Goal: Task Accomplishment & Management: Use online tool/utility

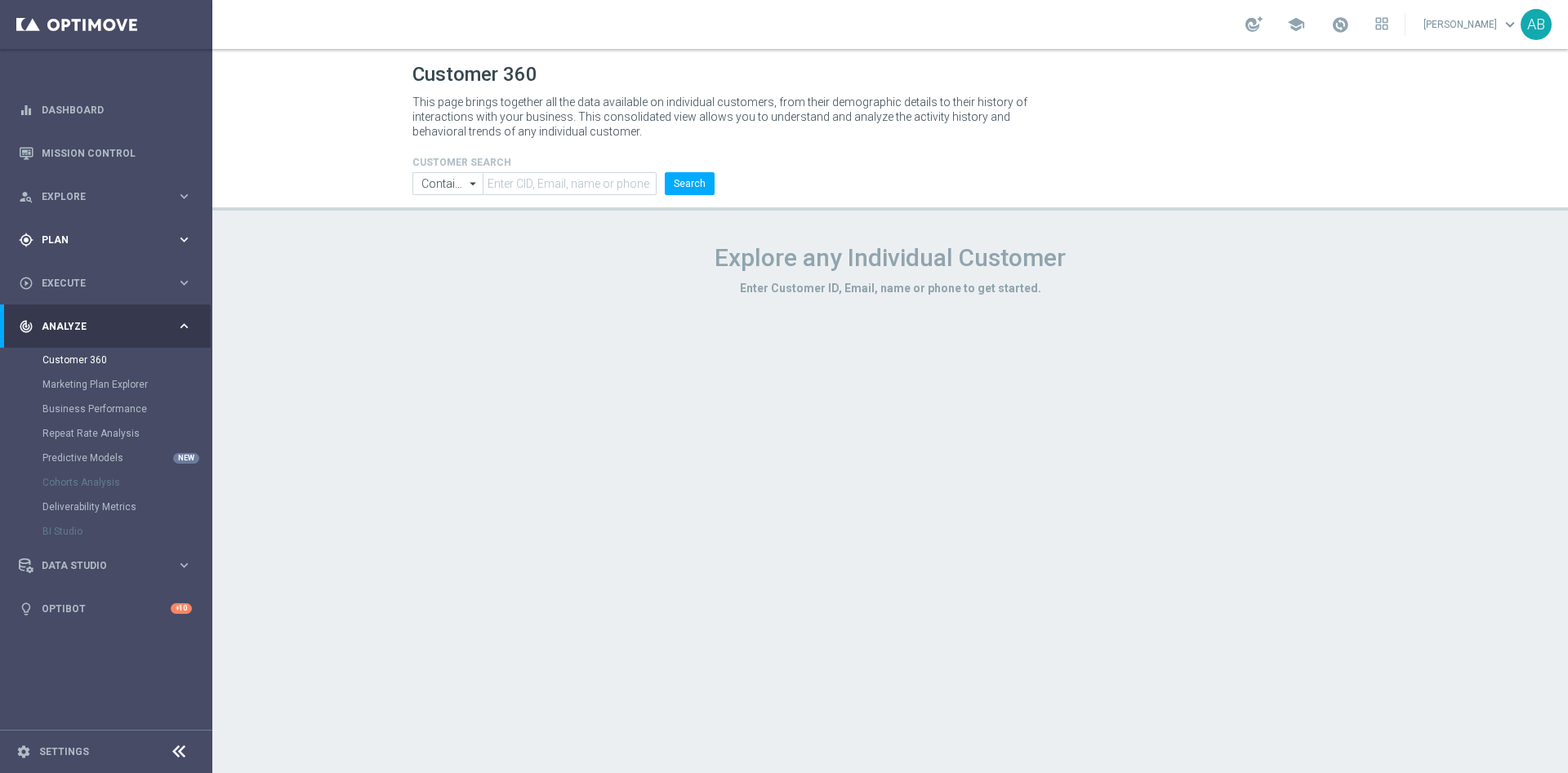
click at [107, 244] on div "gps_fixed Plan" at bounding box center [97, 240] width 157 height 15
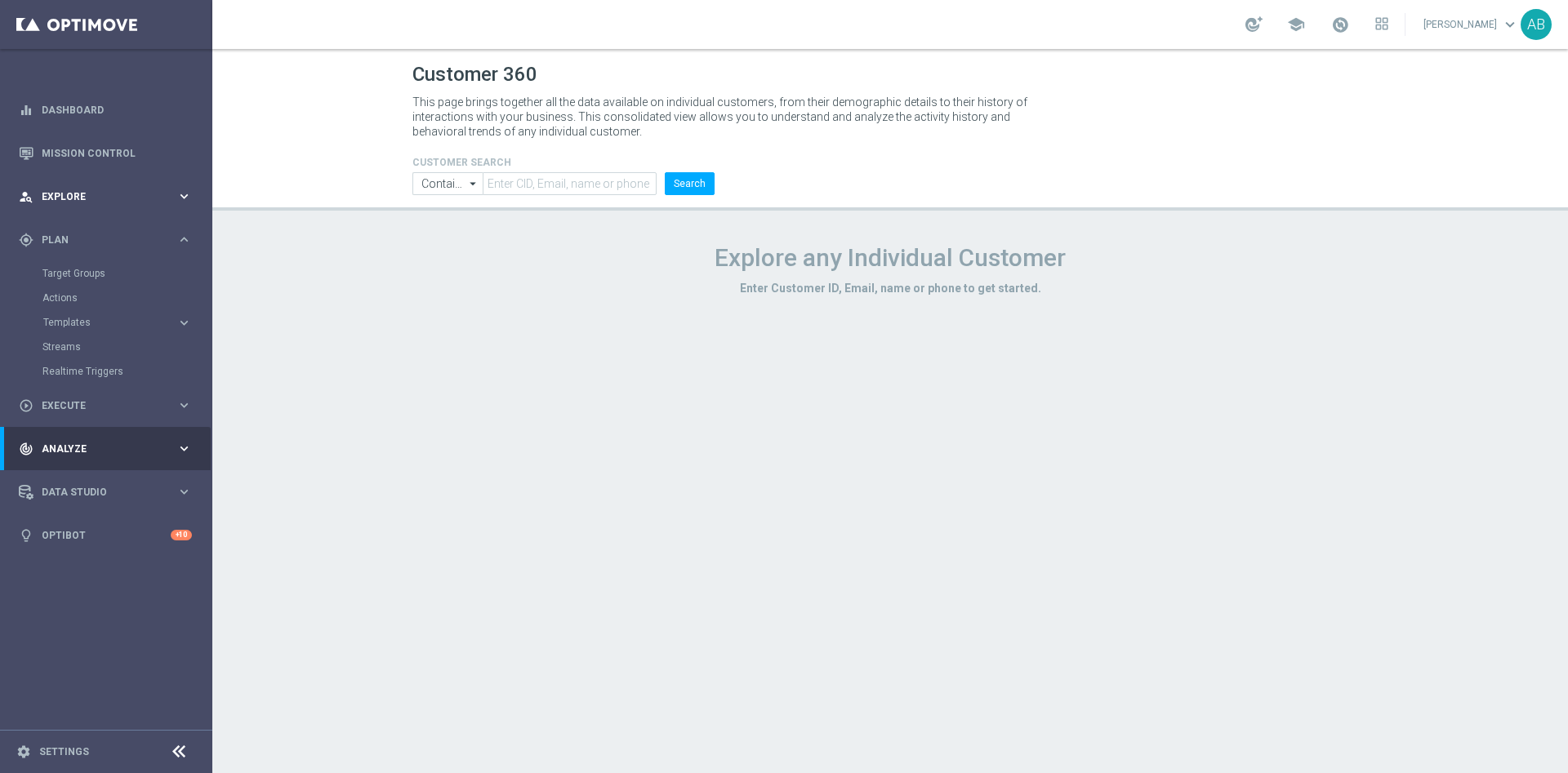
click at [89, 196] on span "Explore" at bounding box center [108, 196] width 135 height 9
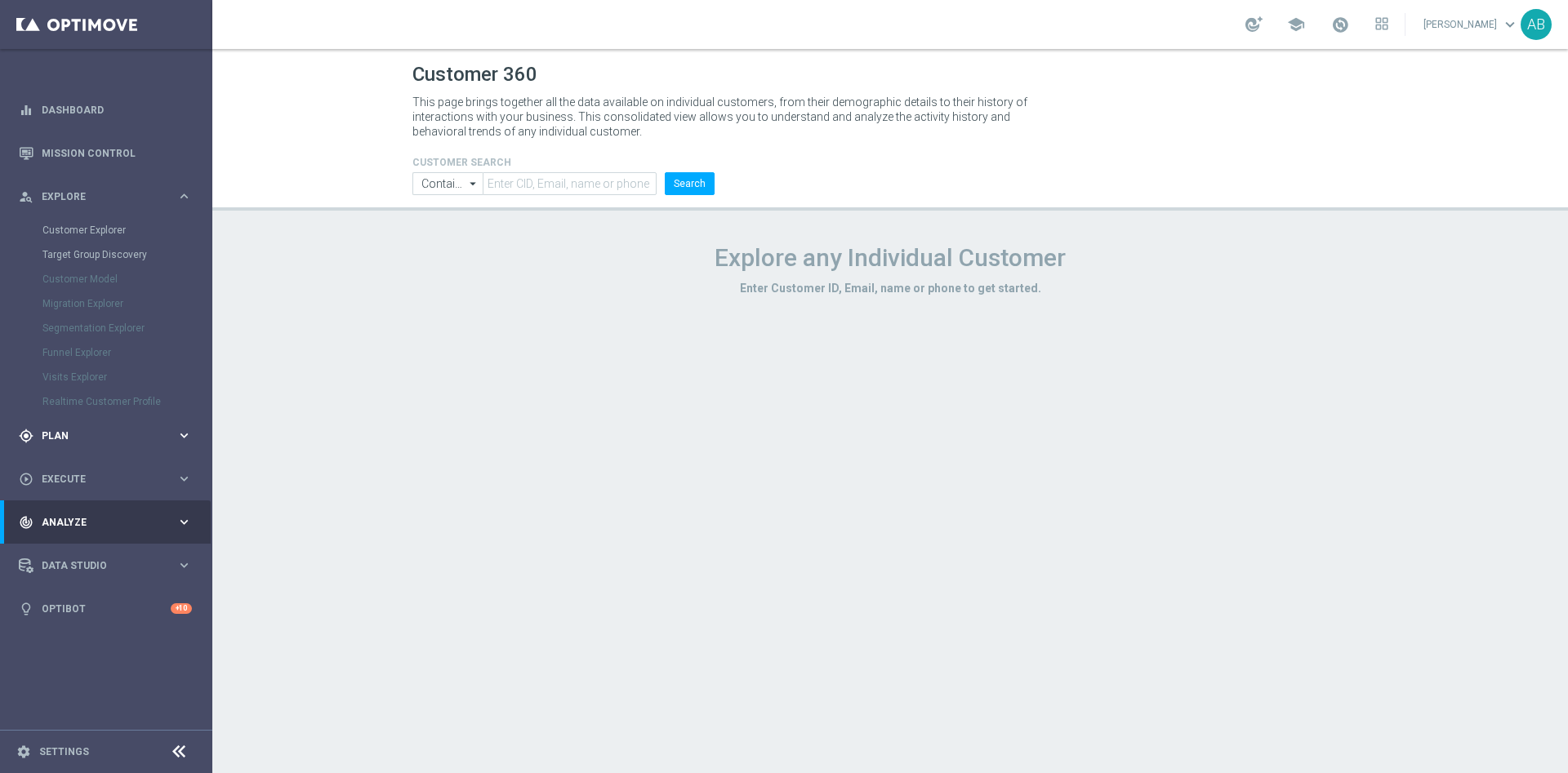
click at [57, 426] on div "gps_fixed Plan keyboard_arrow_right" at bounding box center [105, 435] width 211 height 43
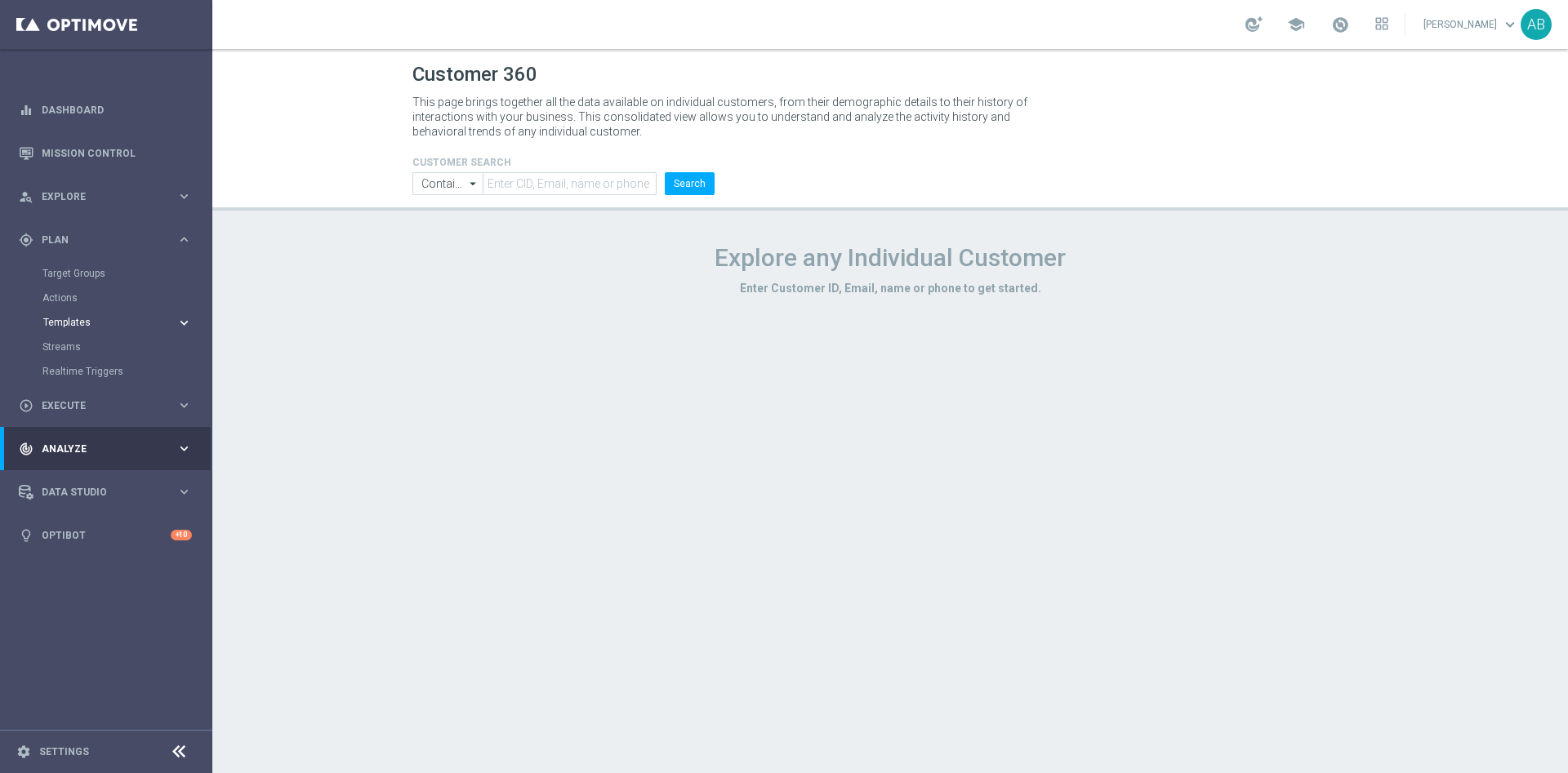
click at [95, 320] on span "Templates" at bounding box center [101, 322] width 117 height 9
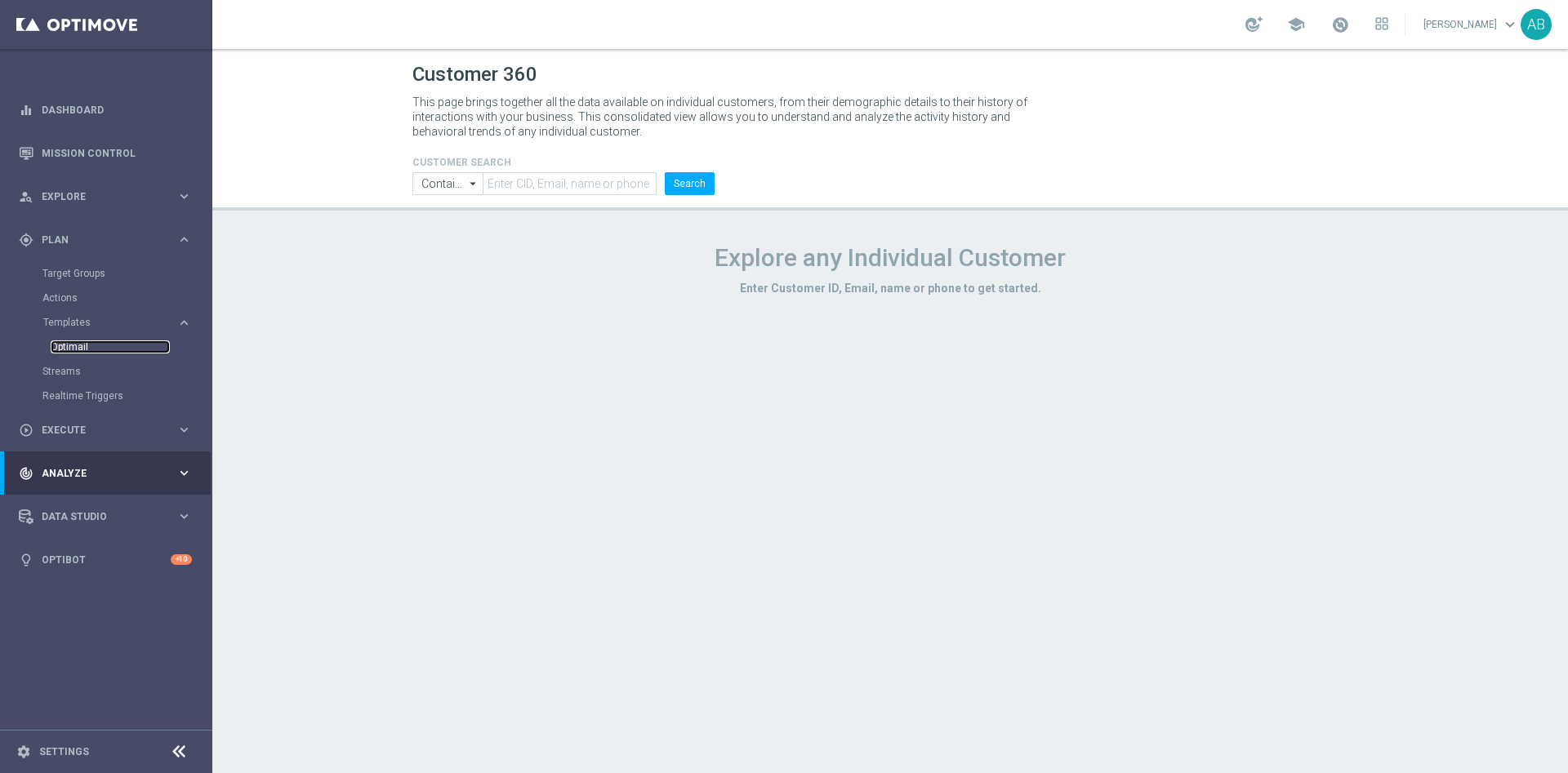
click at [89, 340] on link "Optimail" at bounding box center [110, 347] width 120 height 13
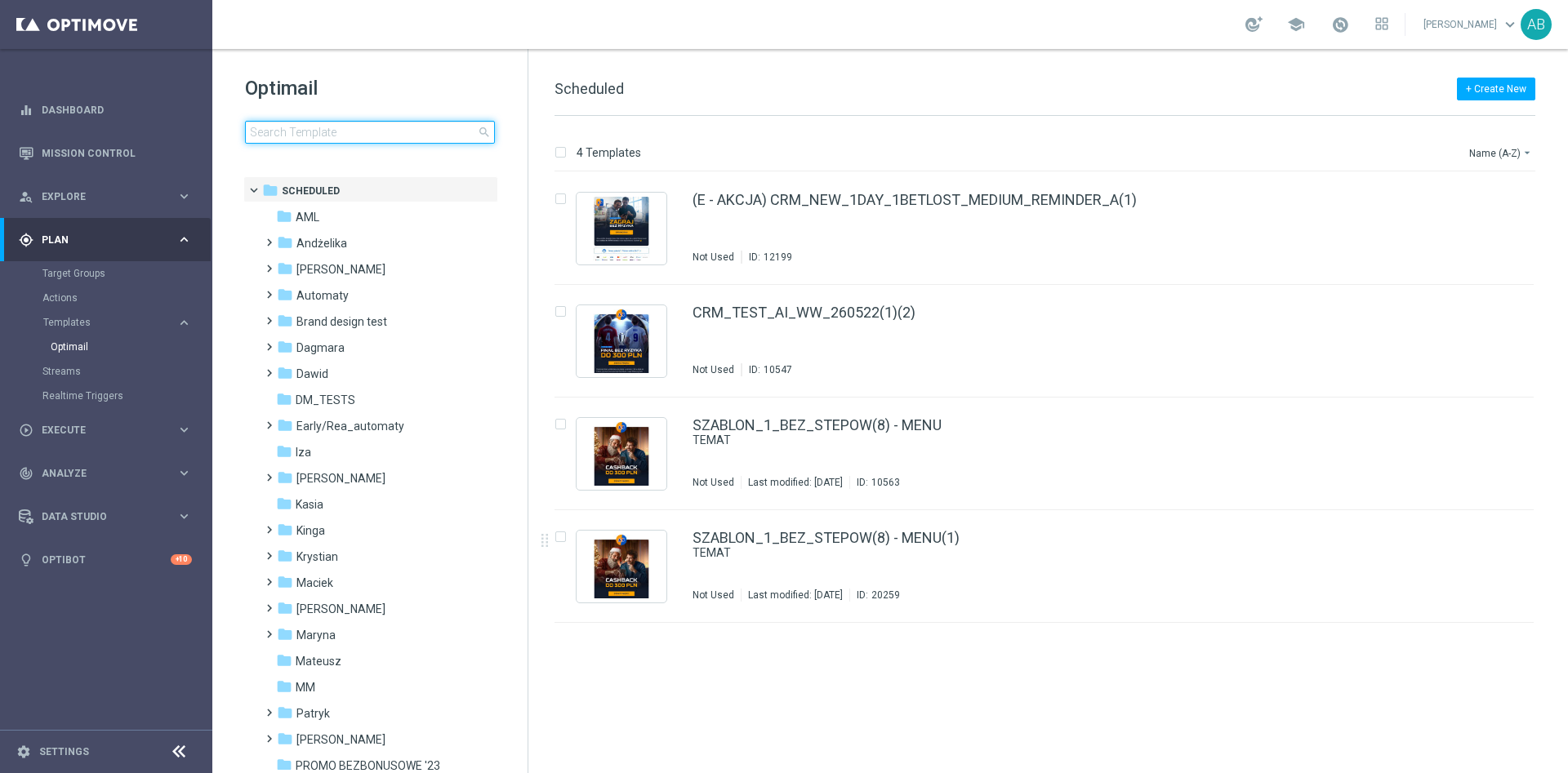
click at [413, 128] on input at bounding box center [370, 132] width 250 height 23
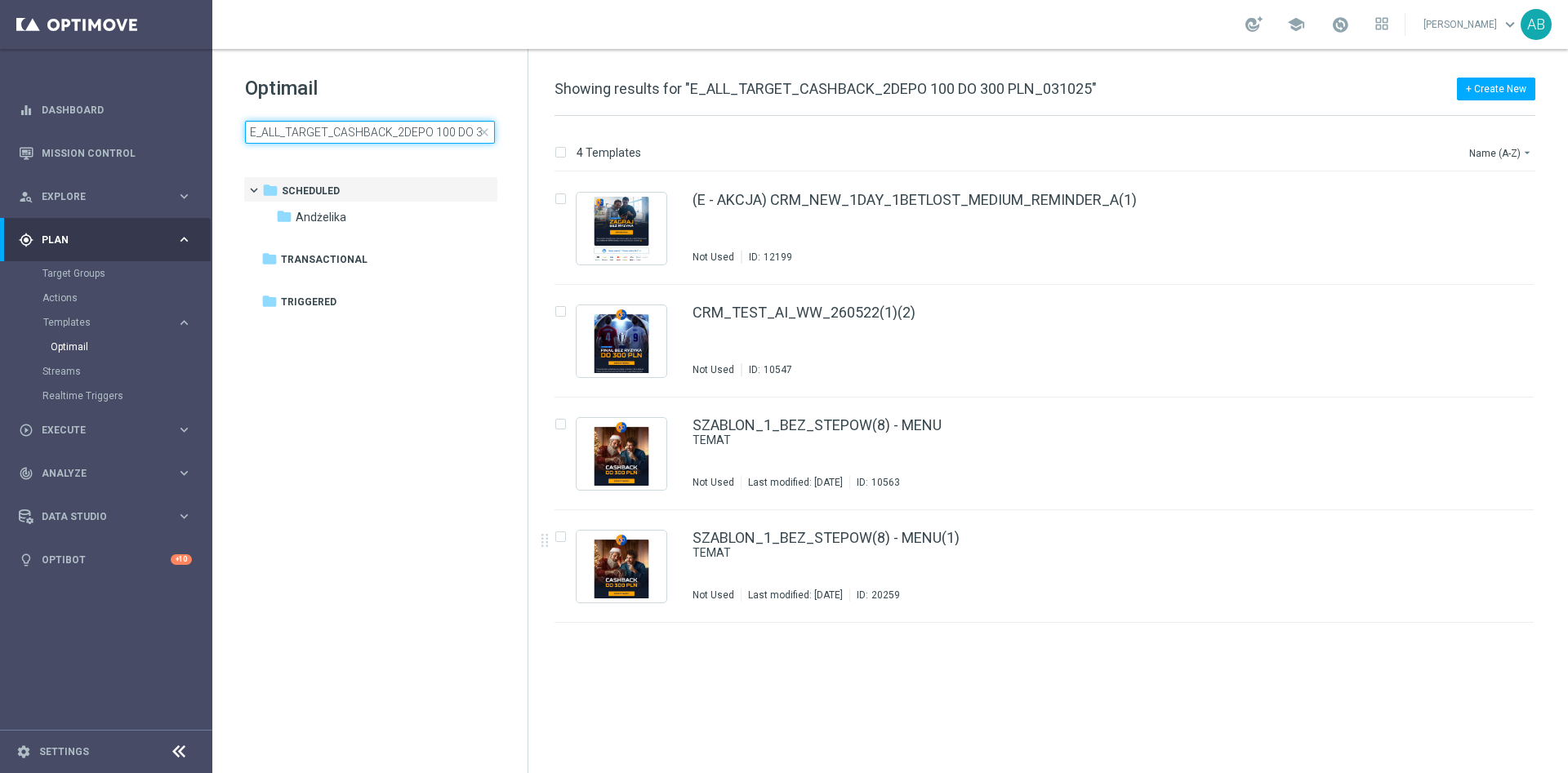
scroll to position [0, 77]
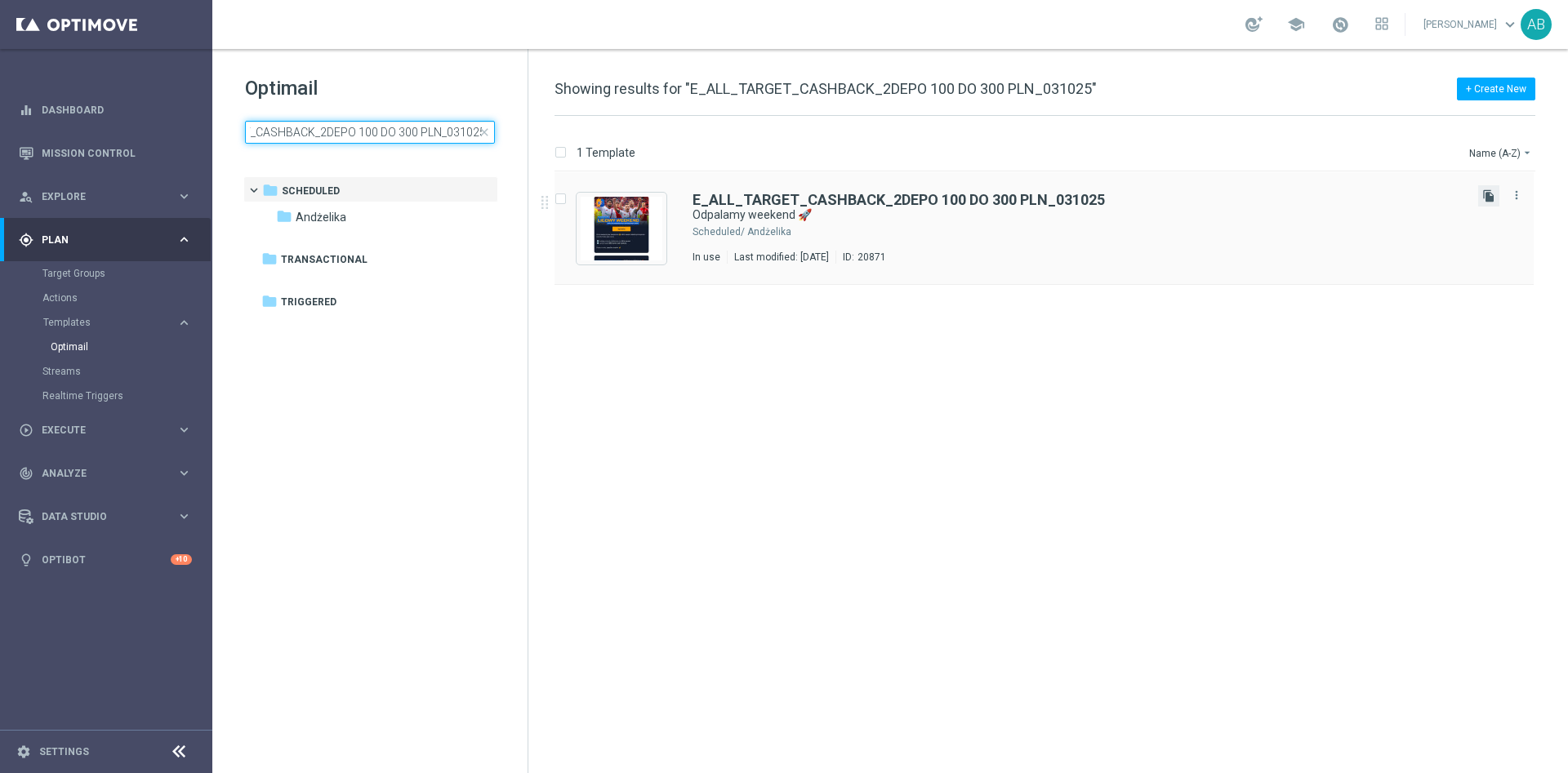
type input "E_ALL_TARGET_CASHBACK_2DEPO 100 DO 300 PLN_031025"
click at [1490, 195] on icon "file_copy" at bounding box center [1488, 195] width 13 height 13
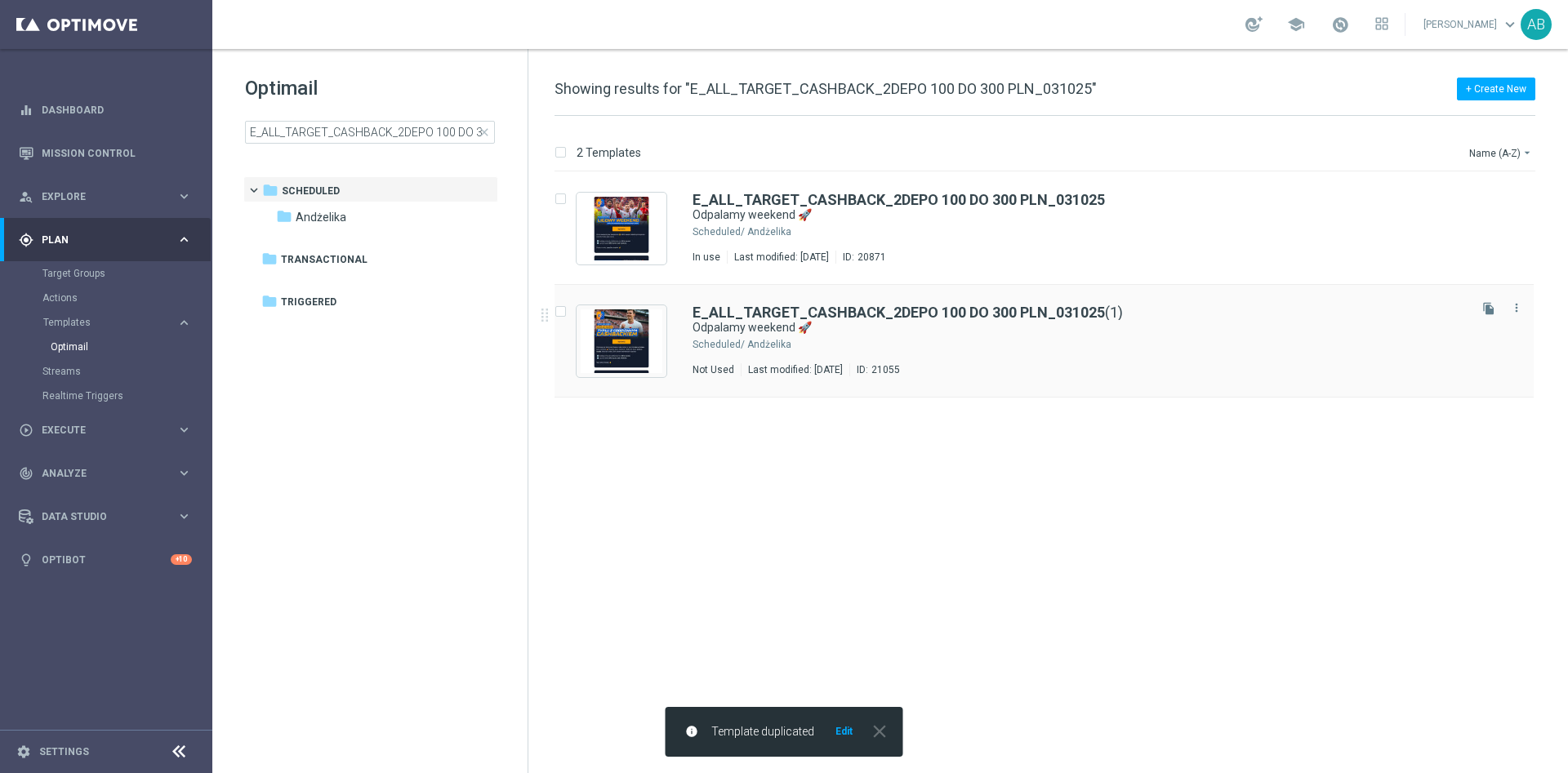
click at [1159, 346] on div "Andżelika" at bounding box center [1106, 344] width 718 height 13
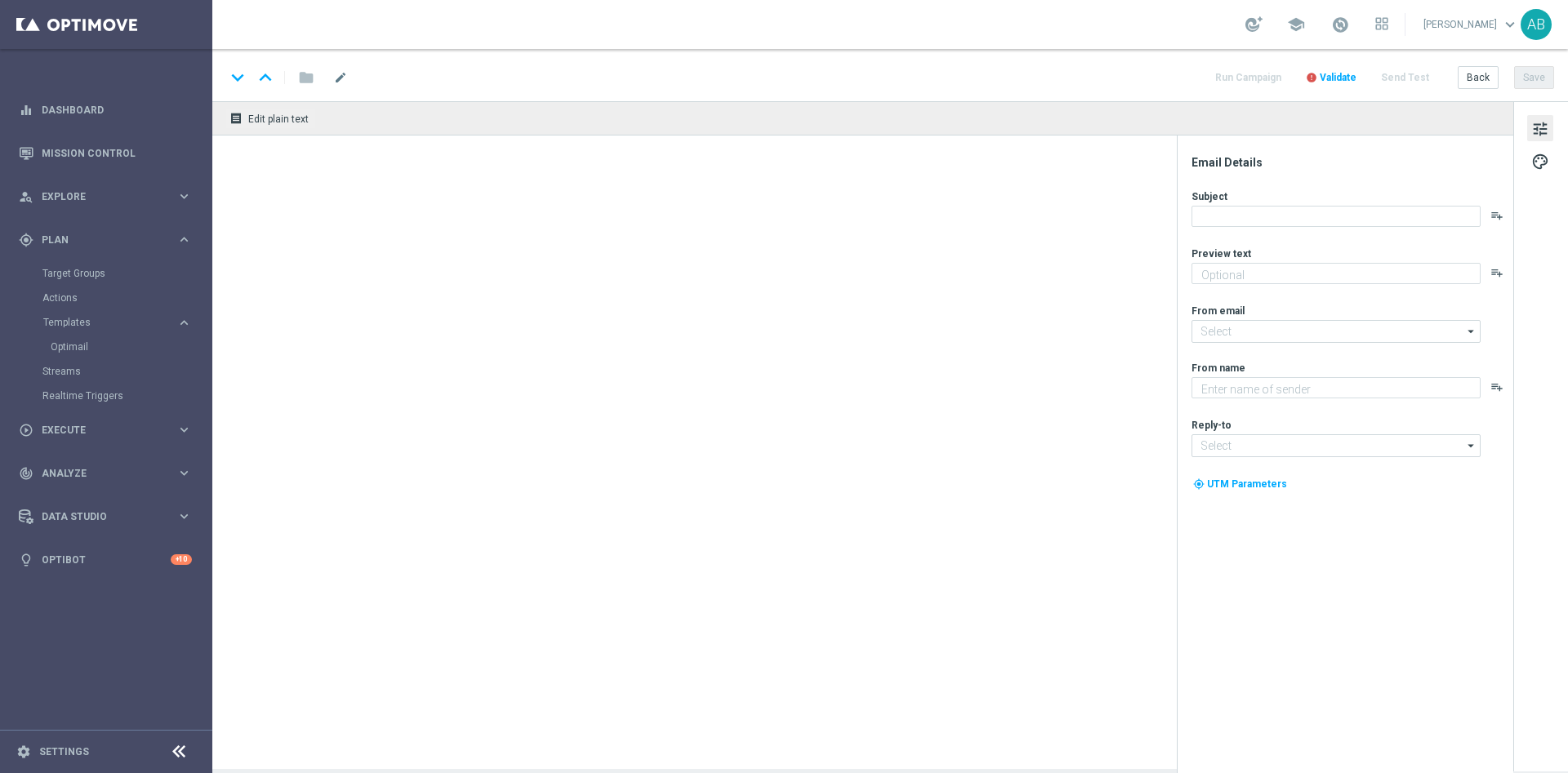
type textarea "Graj z cashbackiem do 300 zł 💸➡️"
type textarea "STS"
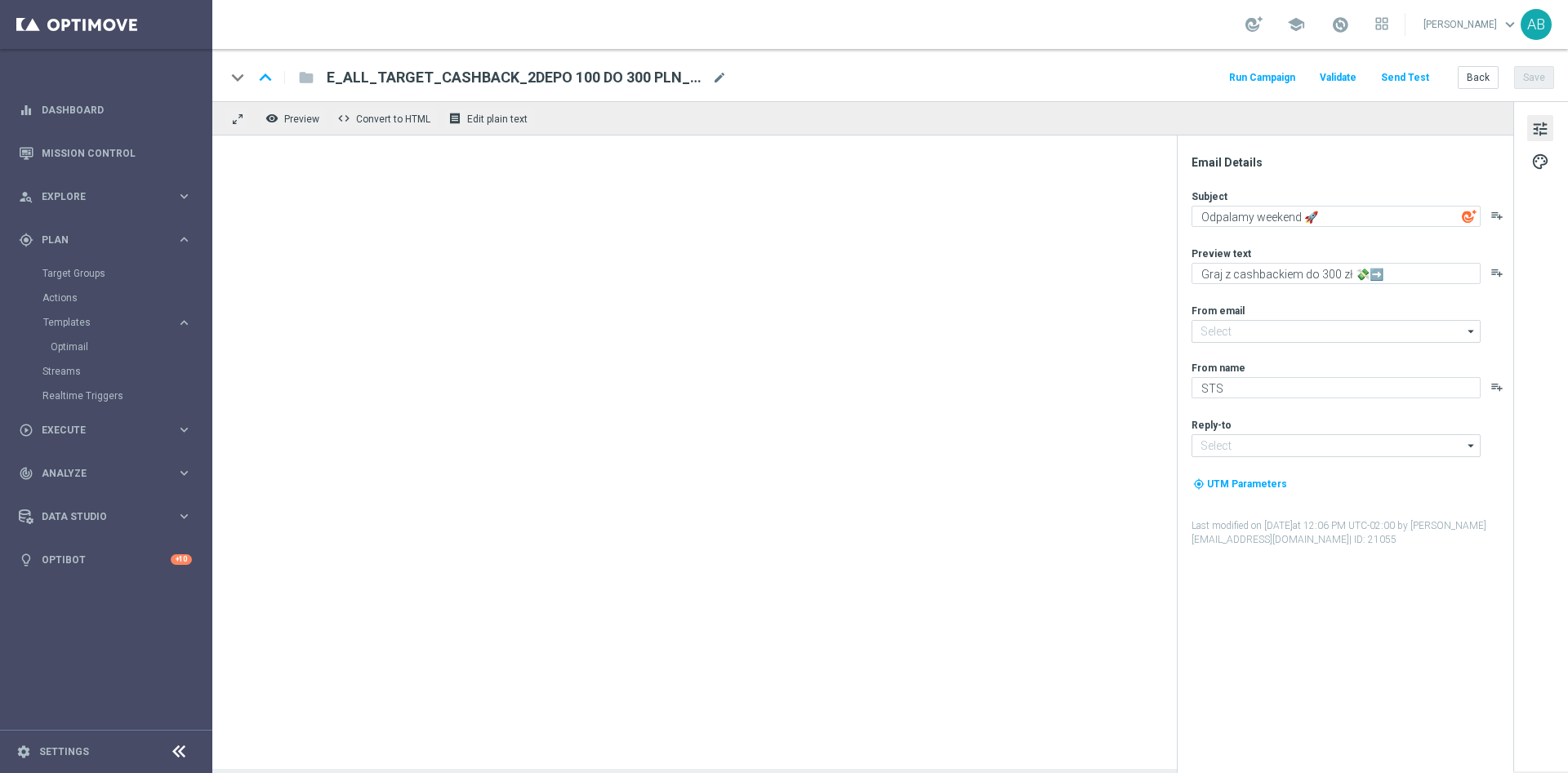
type input "[EMAIL_ADDRESS][DOMAIN_NAME]"
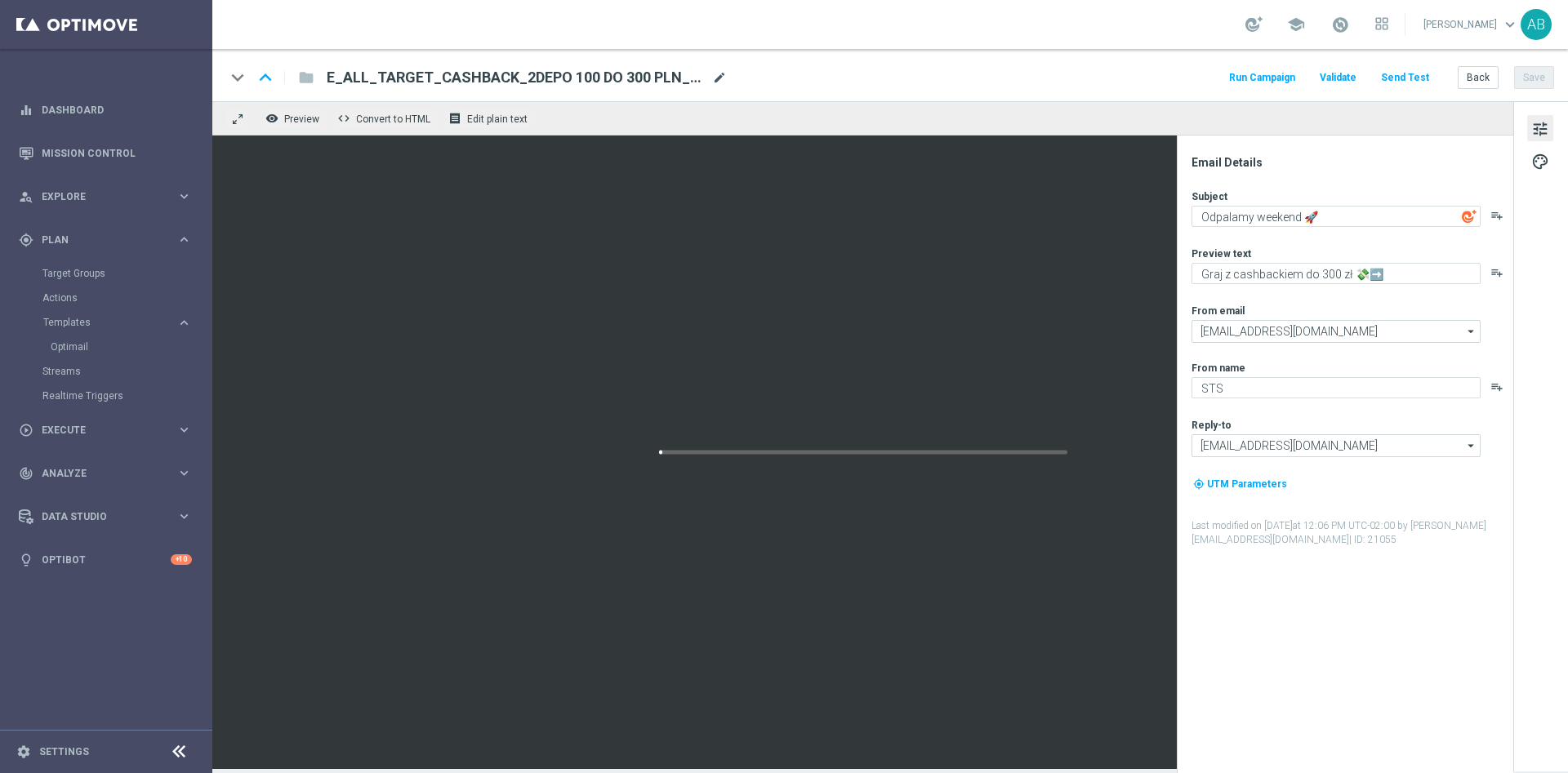
click at [725, 77] on span "mode_edit" at bounding box center [719, 77] width 15 height 15
paste input "E_ALL_TARGET_CASHBACK_100 DO 300 PLN_ORG_1DEPO_101025"
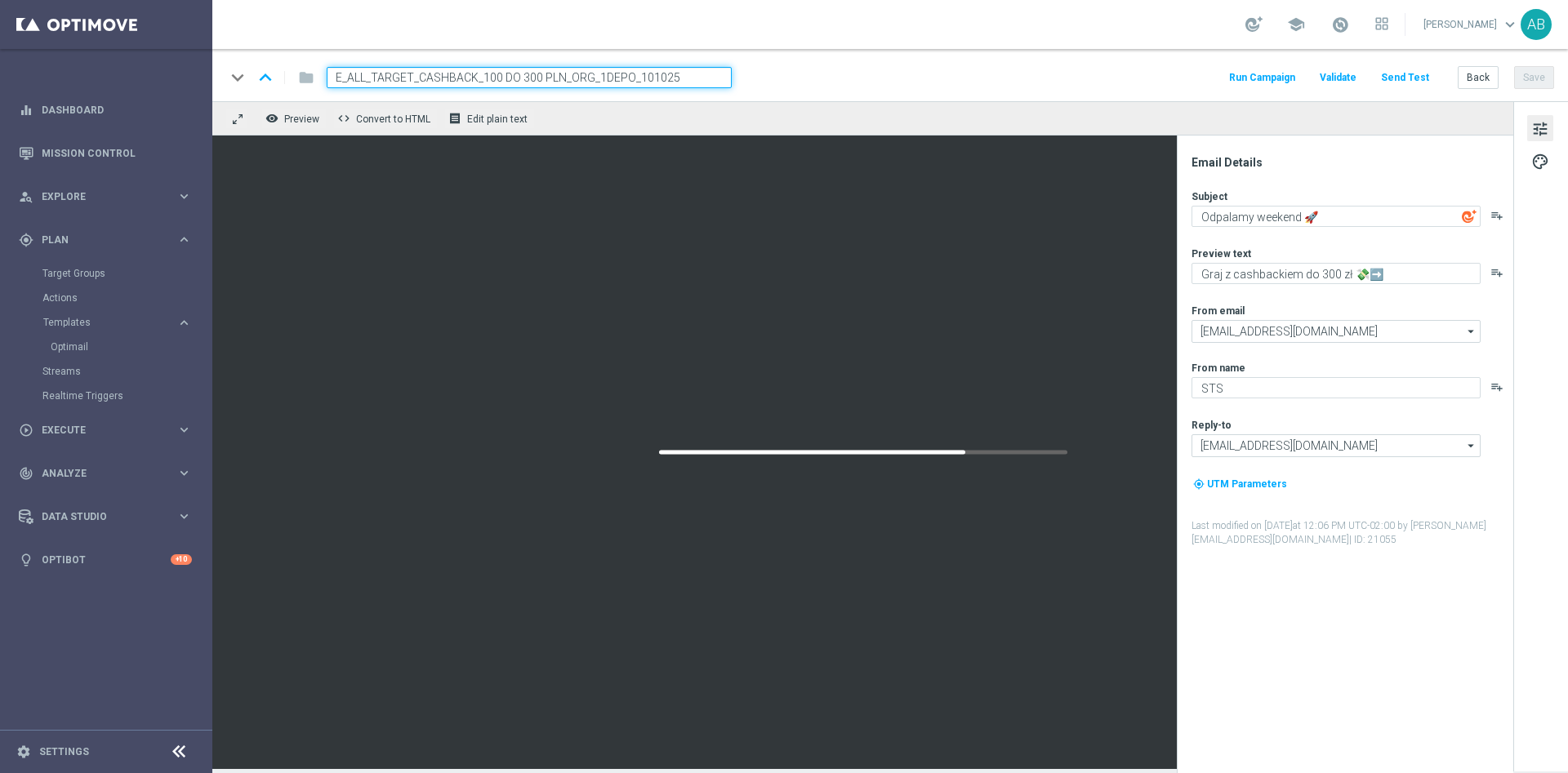
type input "E_ALL_TARGET_CASHBACK_100 DO 300 PLN_ORG_1DEPO_101025"
click at [866, 72] on div "keyboard_arrow_down keyboard_arrow_up folder E_ALL_TARGET_CASHBACK_100 DO 300 P…" at bounding box center [889, 77] width 1329 height 21
click at [1543, 81] on button "Save" at bounding box center [1534, 77] width 40 height 23
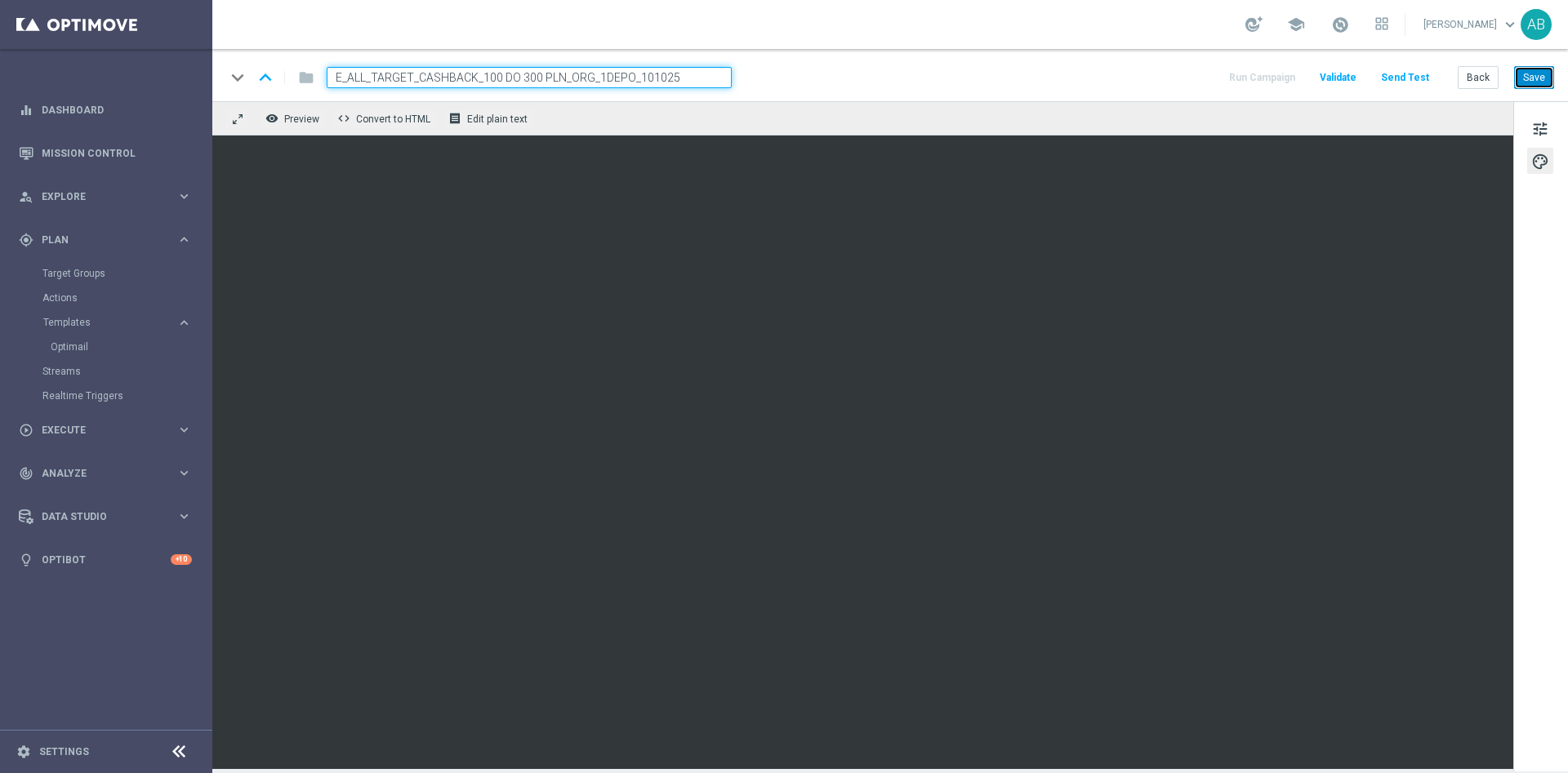
click at [1536, 81] on button "Save" at bounding box center [1534, 77] width 40 height 23
click at [1526, 74] on button "Save" at bounding box center [1534, 77] width 40 height 23
click at [1540, 121] on span "tune" at bounding box center [1540, 129] width 18 height 21
click at [1532, 130] on span "tune" at bounding box center [1540, 129] width 18 height 21
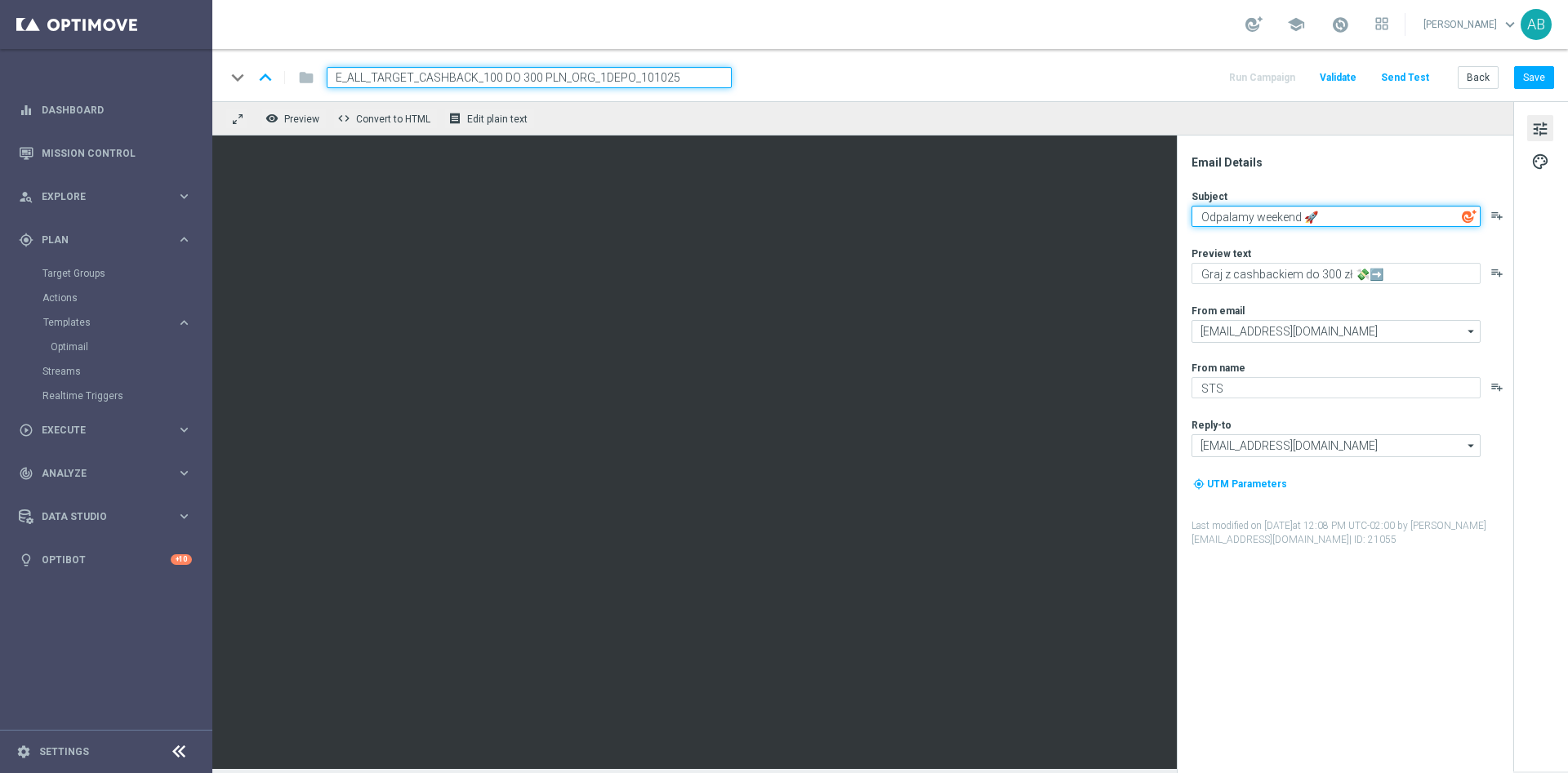
click at [1329, 212] on textarea "Odpalamy weekend 🚀" at bounding box center [1336, 216] width 289 height 21
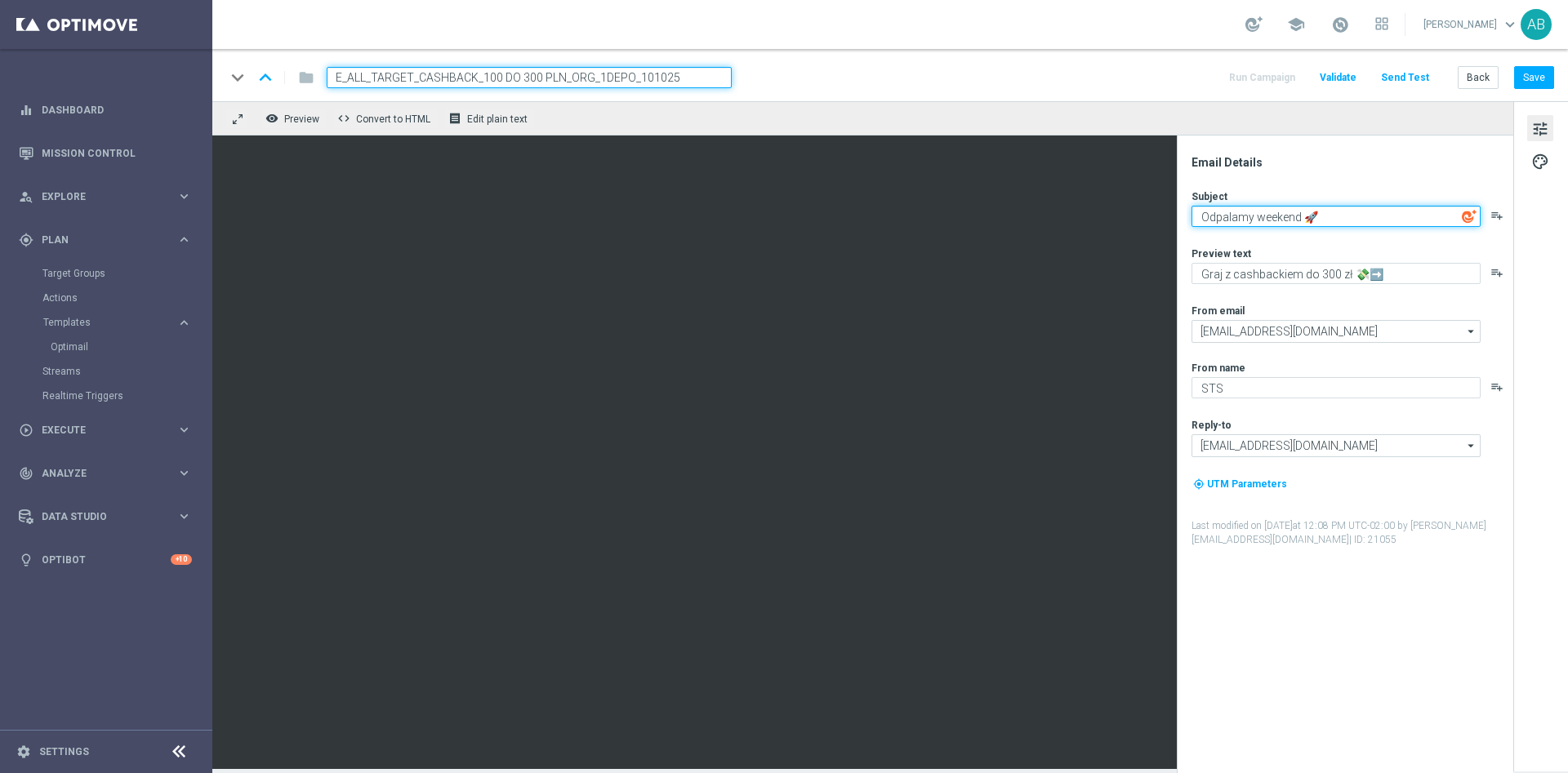
click at [1329, 212] on textarea "Odpalamy weekend 🚀" at bounding box center [1336, 216] width 289 height 21
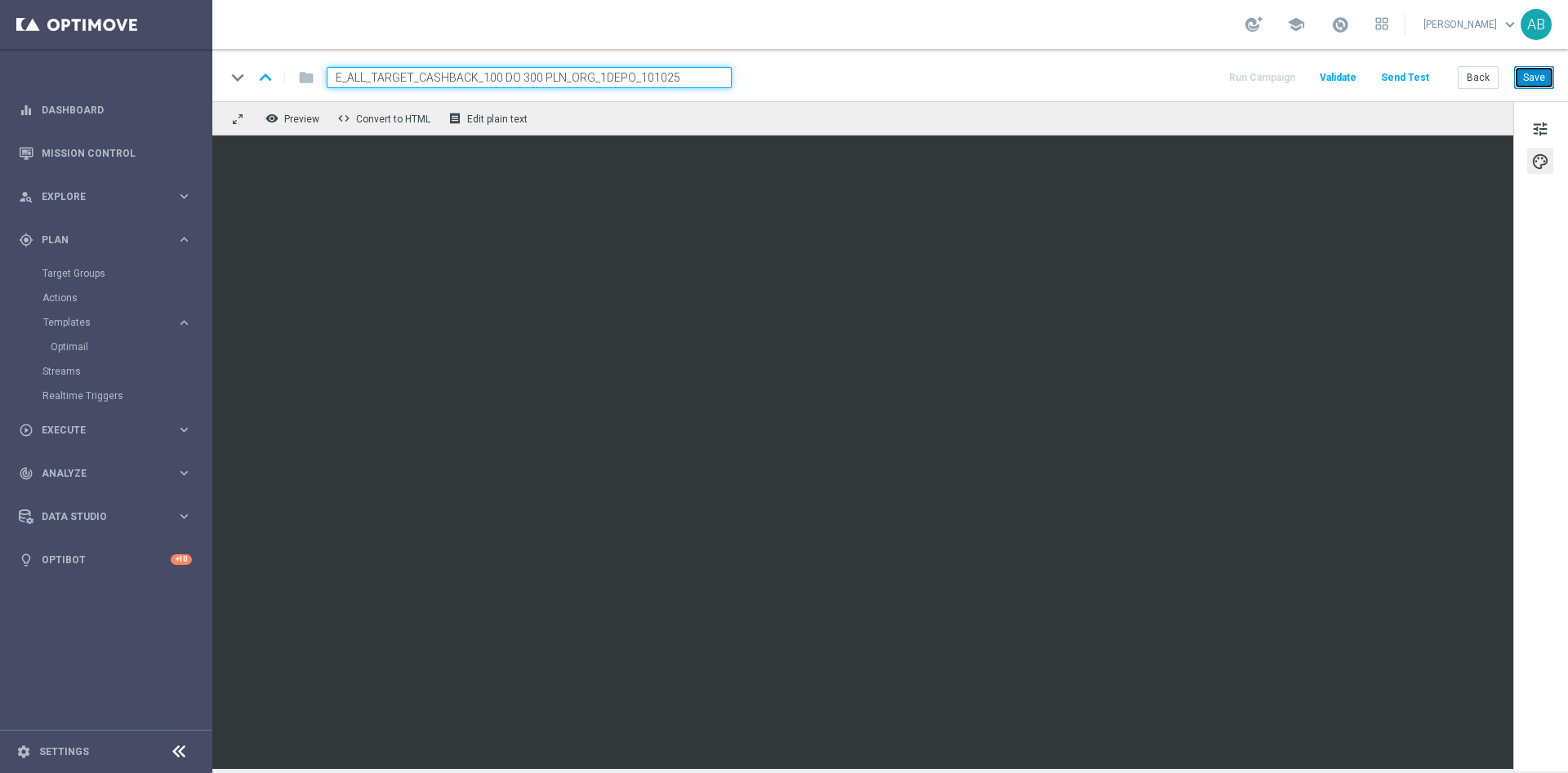
click at [1550, 77] on button "Save" at bounding box center [1534, 77] width 40 height 23
click at [1544, 120] on span "tune" at bounding box center [1540, 129] width 18 height 21
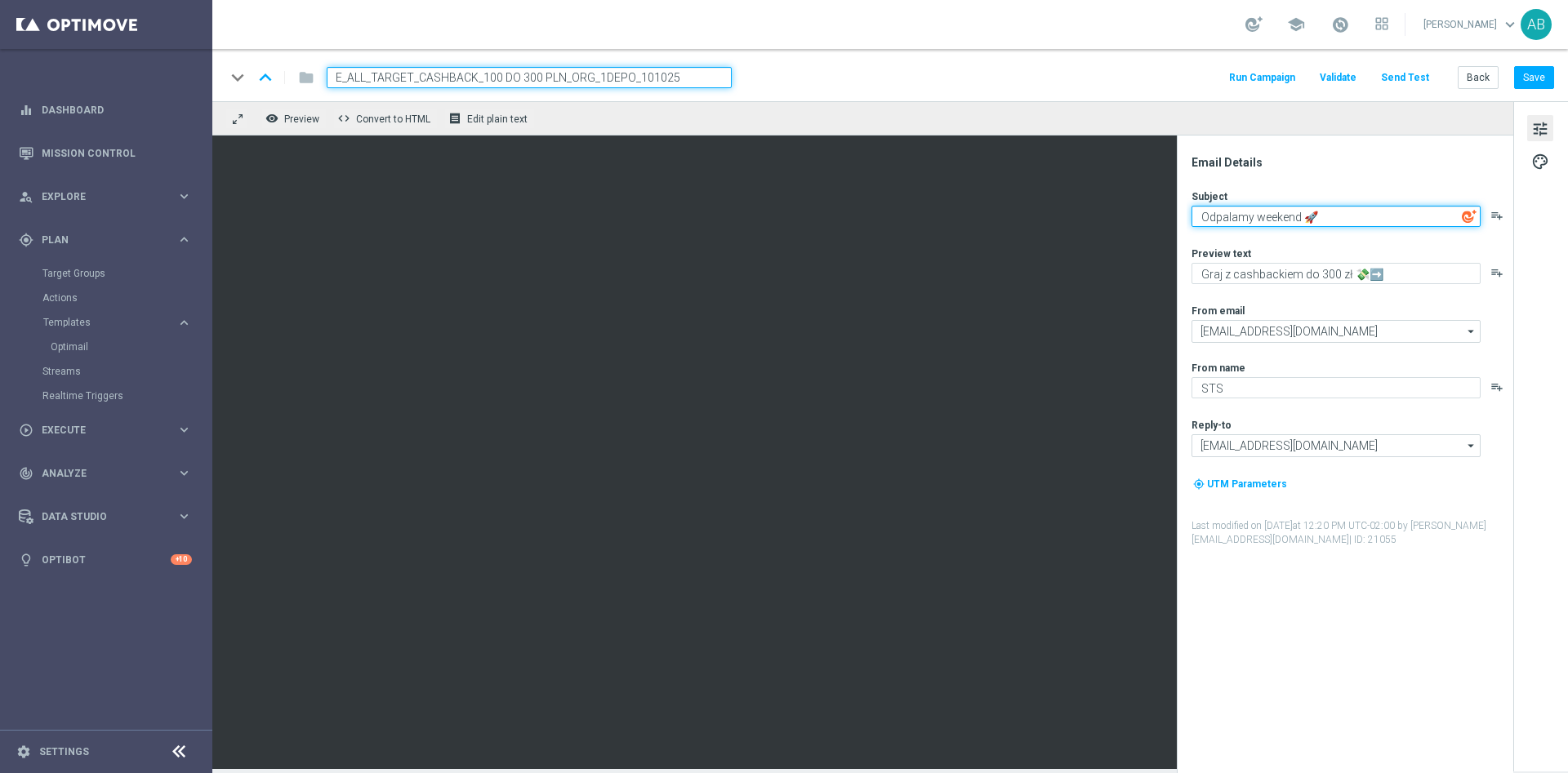
drag, startPoint x: 1319, startPoint y: 214, endPoint x: 1196, endPoint y: 219, distance: 123.1
click at [1196, 219] on textarea "Odpalamy weekend 🚀" at bounding box center [1336, 216] width 289 height 21
click at [1256, 206] on textarea "Odpalamy weekend 🚀" at bounding box center [1336, 216] width 289 height 21
click at [1260, 223] on textarea "Odpalamy weekend 🚀" at bounding box center [1336, 216] width 289 height 21
drag, startPoint x: 1256, startPoint y: 218, endPoint x: 1357, endPoint y: 219, distance: 101.0
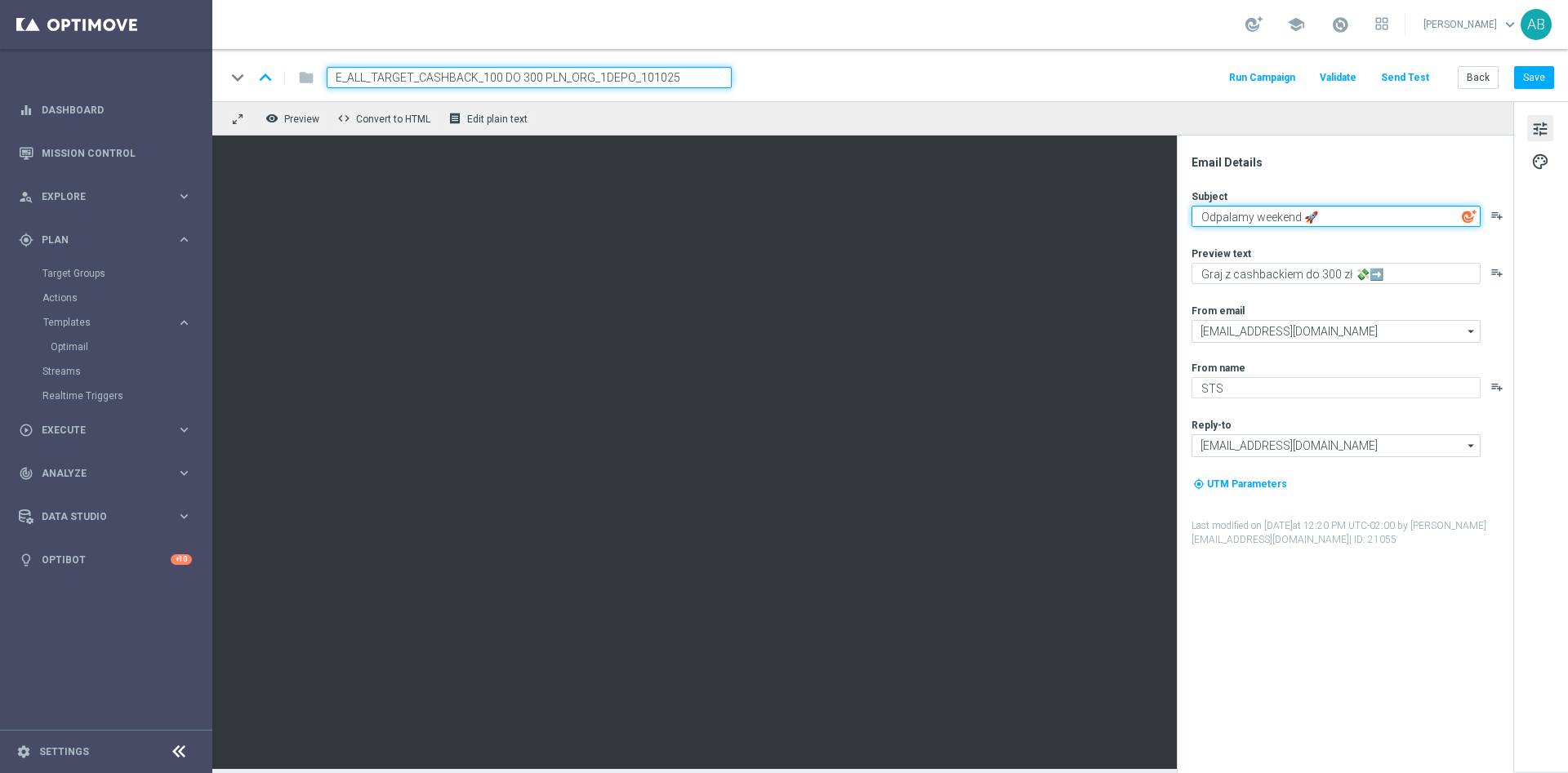
click at [1357, 219] on textarea "Odpalamy weekend 🚀" at bounding box center [1336, 216] width 289 height 21
paste textarea "😎"
click at [1356, 207] on textarea "Odpalamy codzienny cashback 😎" at bounding box center [1336, 216] width 289 height 21
type textarea "Odpalamy codzienny cashback 😎"
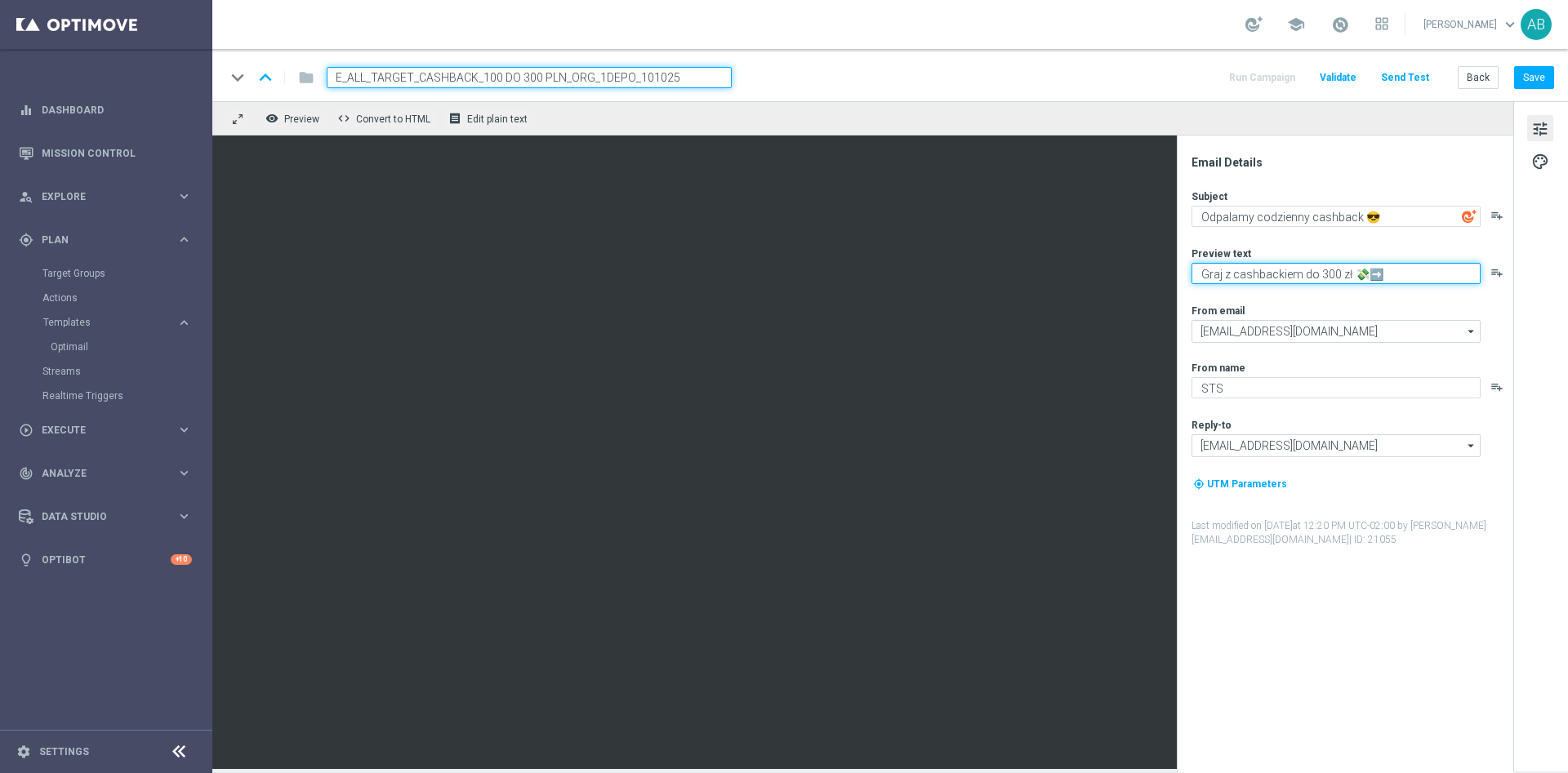
drag, startPoint x: 1395, startPoint y: 279, endPoint x: 1195, endPoint y: 278, distance: 200.0
click at [1195, 278] on textarea "Graj z cashbackiem do 300 zł 💸➡️" at bounding box center [1336, 273] width 289 height 21
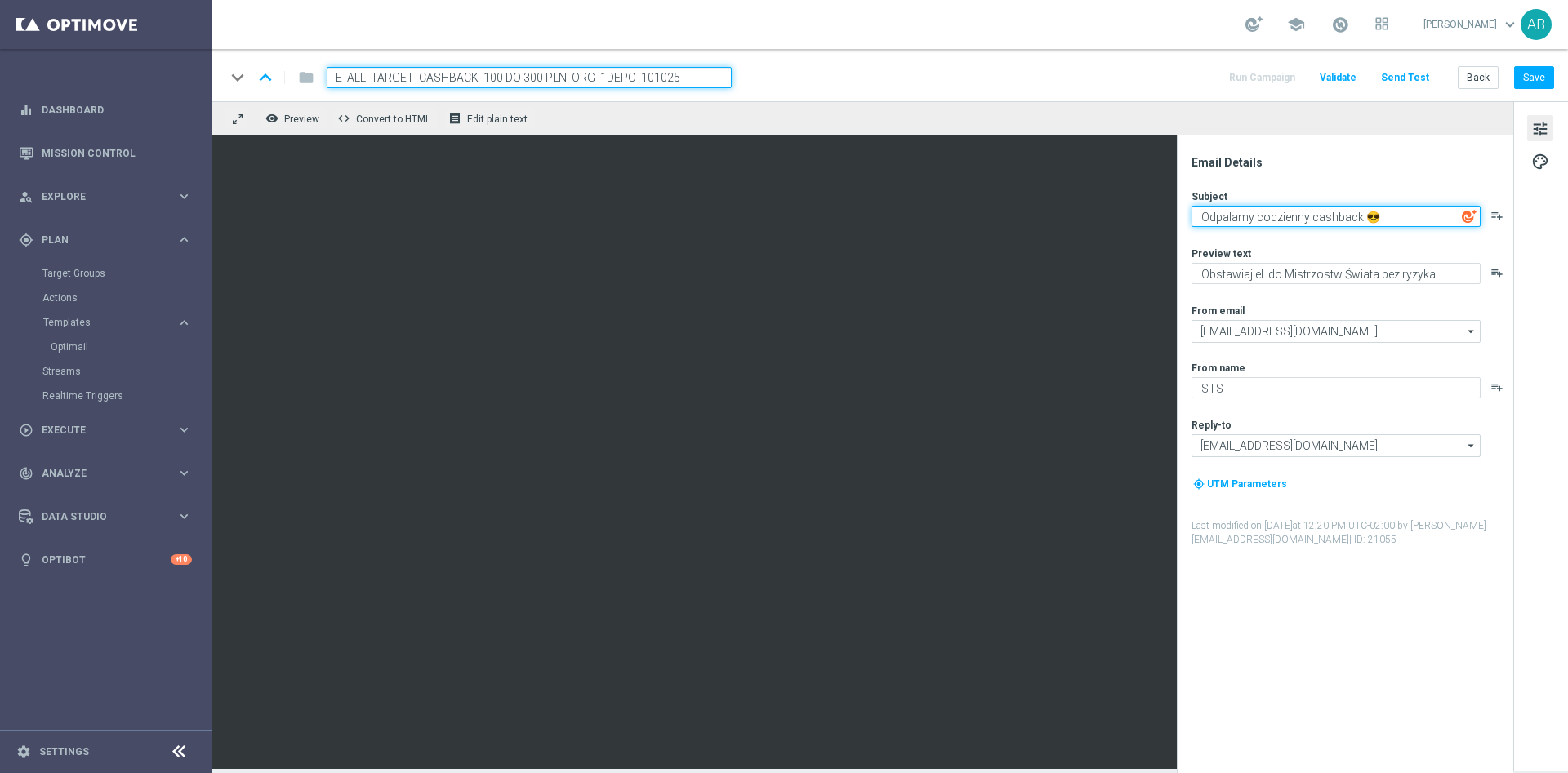
click at [1357, 217] on textarea "Odpalamy codzienny cashback 😎" at bounding box center [1336, 216] width 289 height 21
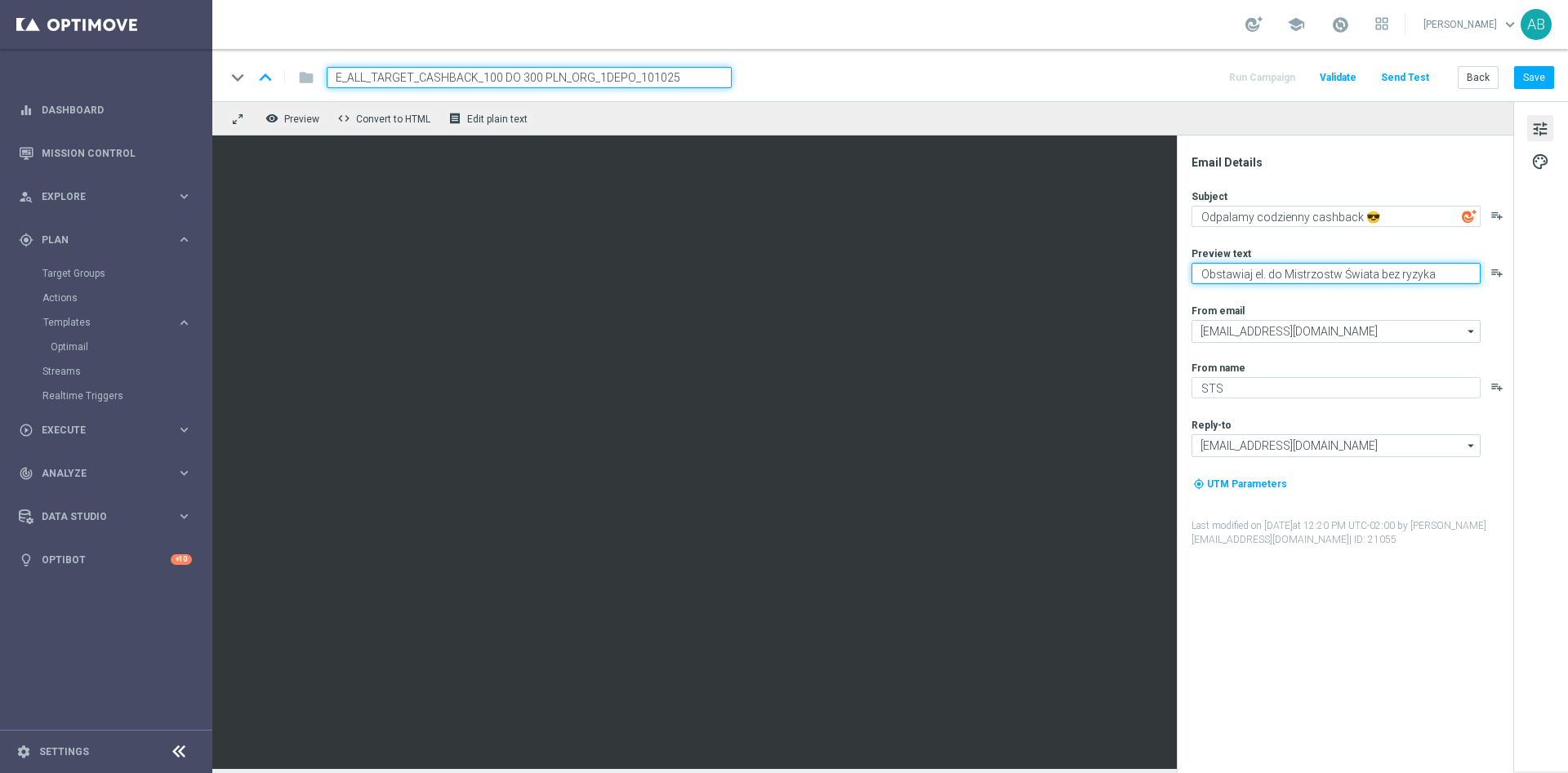
click at [1203, 273] on textarea "Obstawiaj el. do Mistrzostw Świata bez ryzyka" at bounding box center [1336, 273] width 289 height 21
paste textarea "💸"
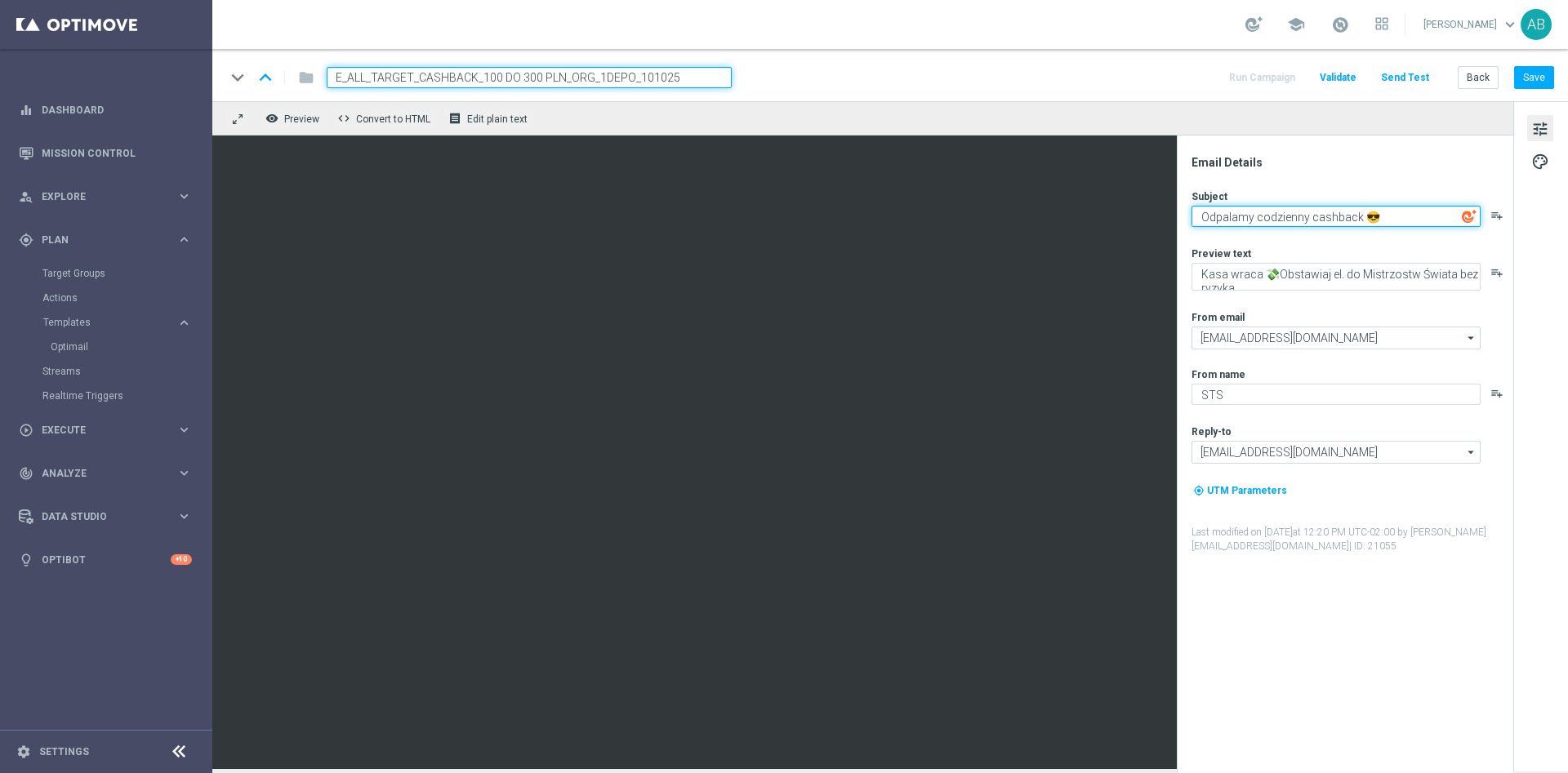
click at [1356, 221] on textarea "Odpalamy codzienny cashback 😎" at bounding box center [1336, 216] width 289 height 21
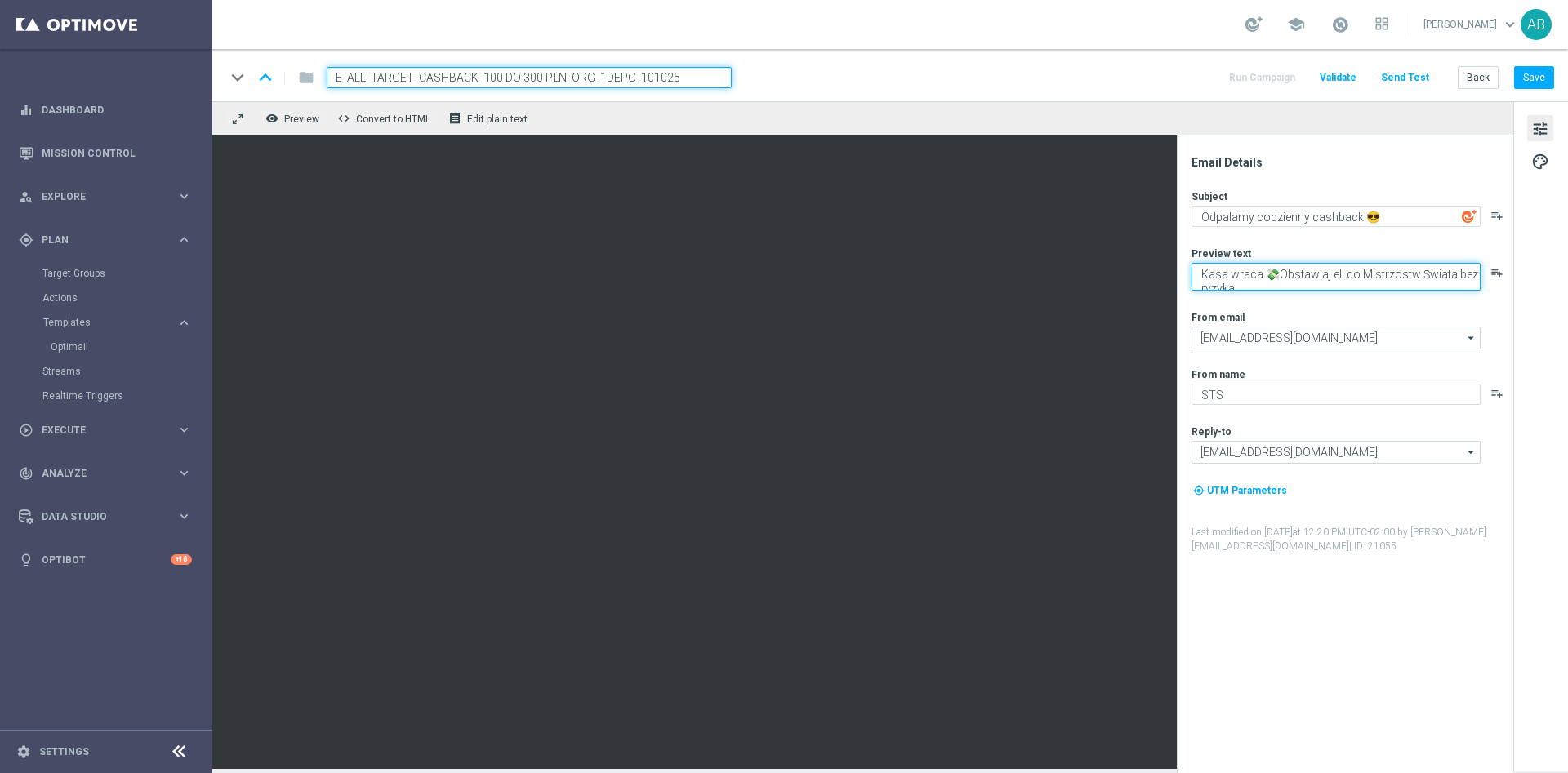
click at [1276, 272] on textarea "Kasa wraca 💸Obstawiaj el. do Mistrzostw Świata bez ryzyka" at bounding box center [1336, 277] width 289 height 28
click at [1260, 279] on textarea "Kasa wraca 💸 Obstawiaj el. do Mistrzostw Świata bez ryzyka" at bounding box center [1336, 277] width 289 height 28
click at [1250, 284] on textarea "Kasa wraca 💸 Obstawiaj el. do Mistrzostw Świata bez ryzyka" at bounding box center [1336, 277] width 289 height 28
paste textarea "➡️"
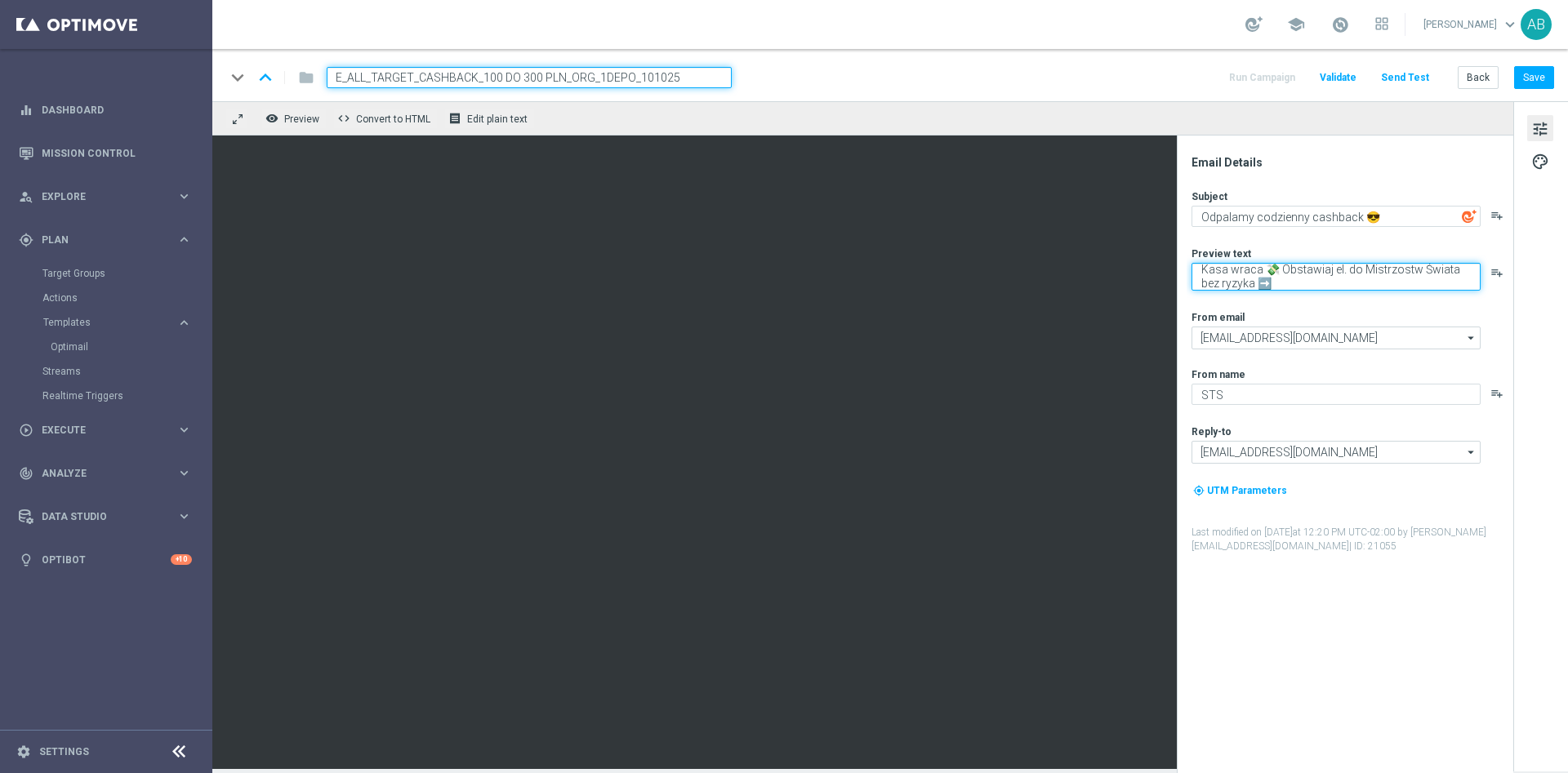
drag, startPoint x: 1258, startPoint y: 273, endPoint x: 1258, endPoint y: 293, distance: 20.0
click at [1257, 278] on textarea "Kasa wraca 💸 Obstawiaj el. do Mistrzostw Świata bez ryzyka ➡️" at bounding box center [1336, 277] width 289 height 28
click at [1254, 263] on textarea "Kasa wraca 💸 Obstawiaj el. do Mistrzostw Świata bez ryzyka ➡️" at bounding box center [1336, 277] width 289 height 28
click at [1260, 272] on textarea "Kasa wraca 💸 Obstawiaj el. do Mistrzostw Świata bez ryzyka ➡️" at bounding box center [1336, 277] width 289 height 28
click at [1286, 267] on textarea "Kasa wraca 💸 Obstawiaj el. do Mistrzostw Świata bez ryzyka ➡️" at bounding box center [1336, 277] width 289 height 28
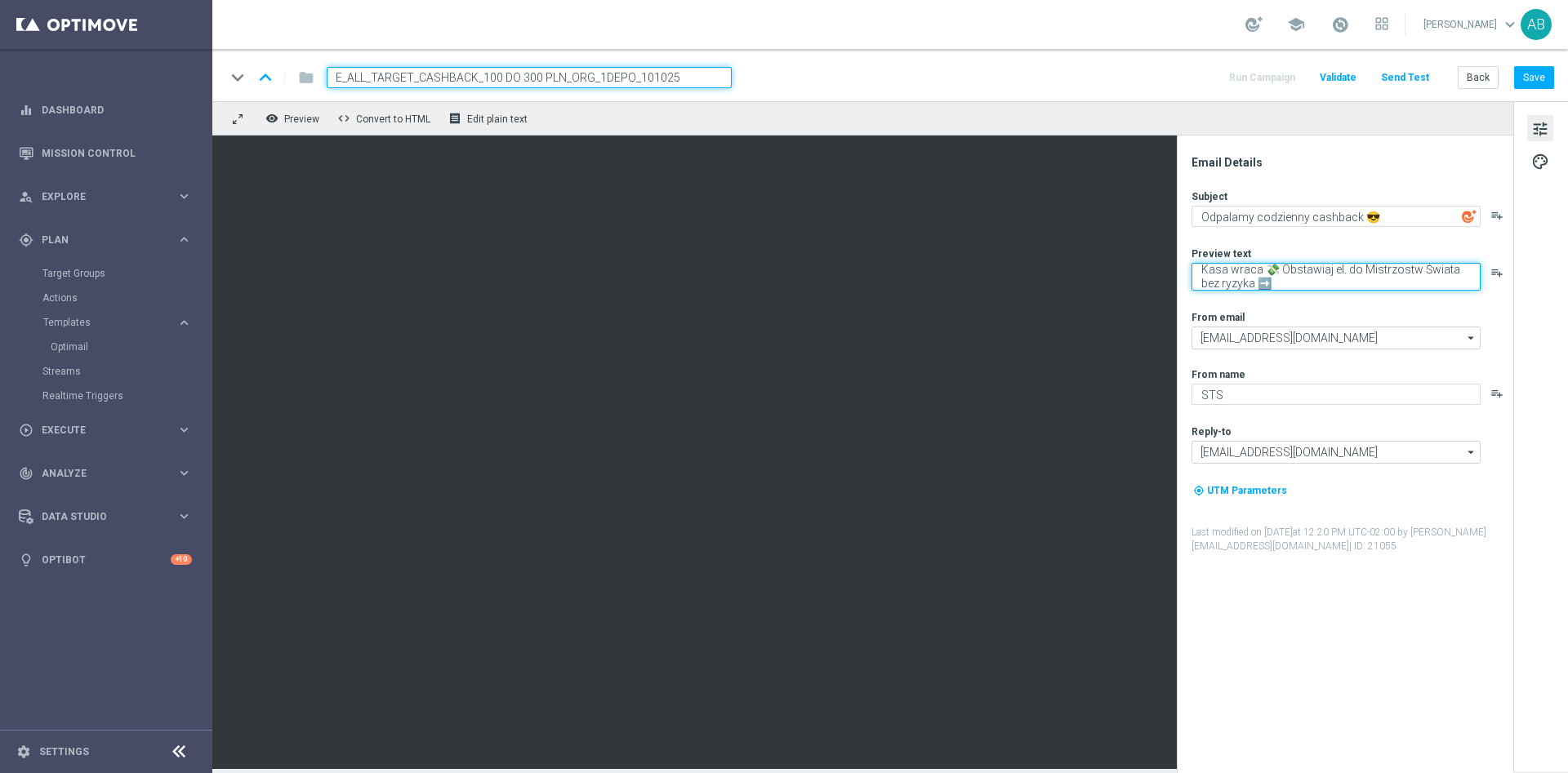
click at [1281, 268] on textarea "Kasa wraca 💸 Obstawiaj el. do Mistrzostw Świata bez ryzyka ➡️" at bounding box center [1336, 277] width 289 height 28
click at [1534, 78] on button "Save" at bounding box center [1534, 77] width 40 height 23
click at [688, 80] on input "E_ALL_TARGET_CASHBACK_100 DO 300 PLN_ORG_1DEPO_101025" at bounding box center [529, 77] width 405 height 21
click at [688, 79] on input "E_ALL_TARGET_CASHBACK_100 DO 300 PLN_ORG_1DEPO_101025" at bounding box center [529, 77] width 405 height 21
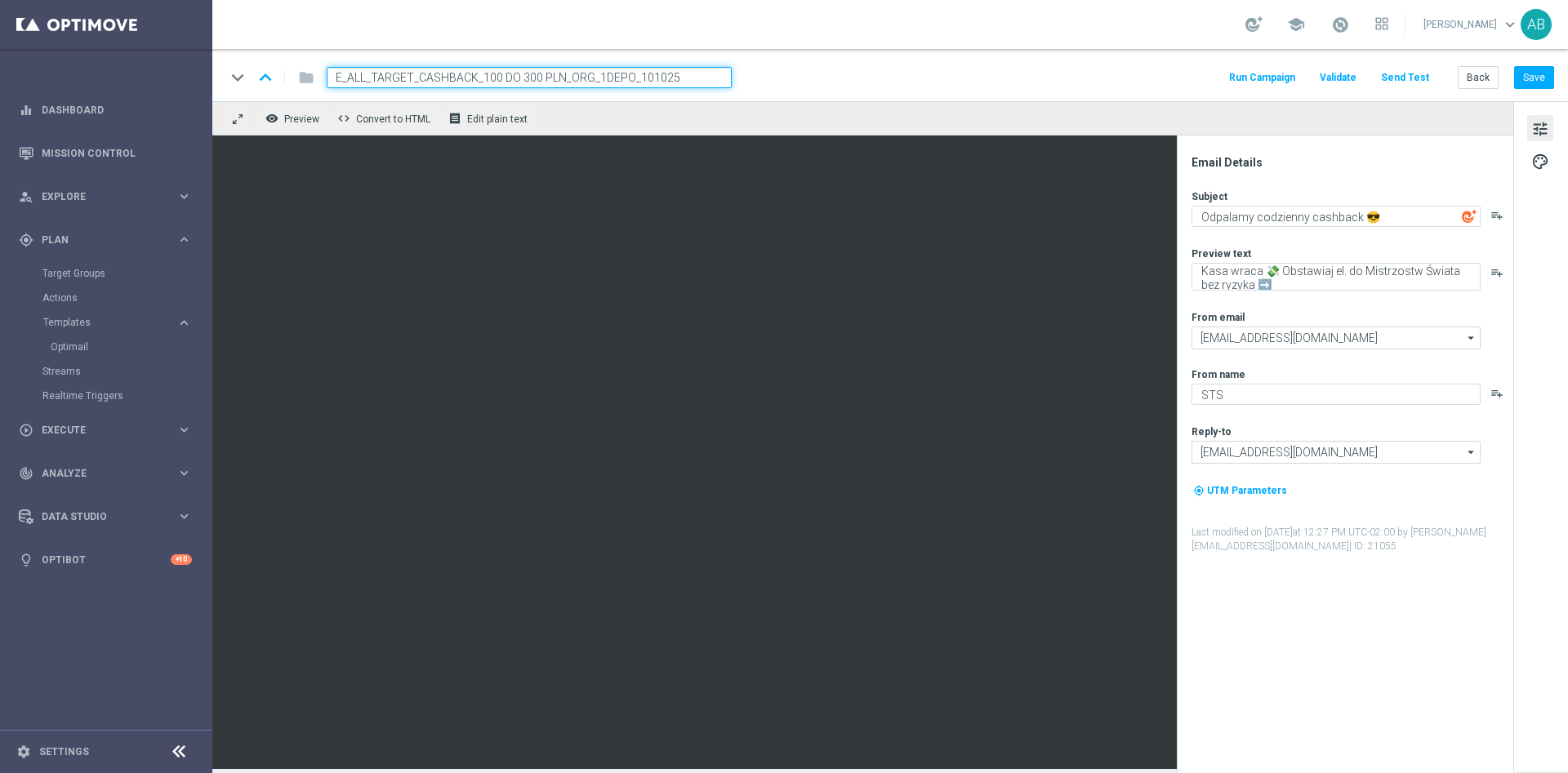
click at [688, 79] on input "E_ALL_TARGET_CASHBACK_100 DO 300 PLN_ORG_1DEPO_101025" at bounding box center [529, 77] width 405 height 21
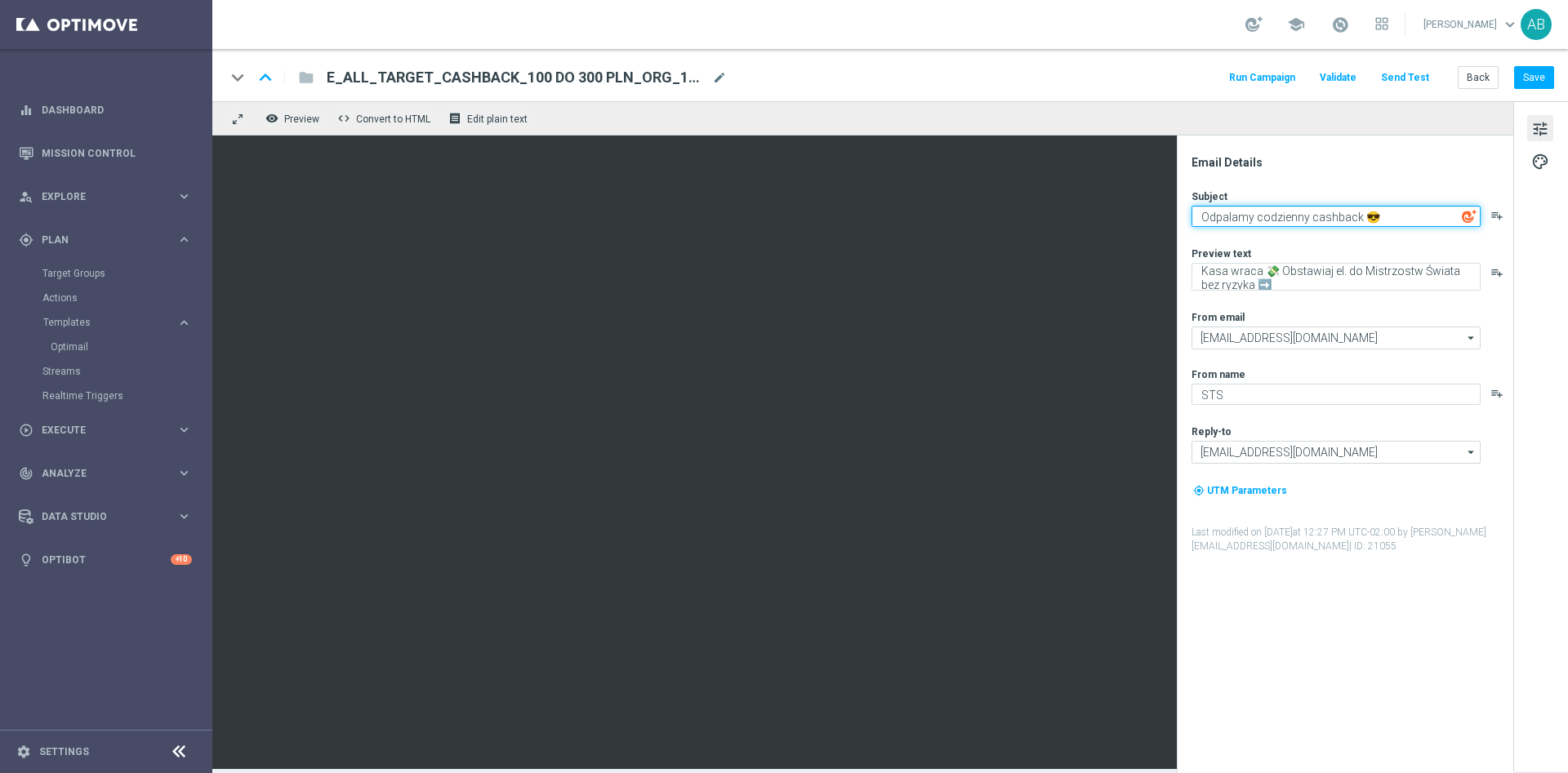
click at [1250, 211] on textarea "Odpalamy codzienny cashback 😎" at bounding box center [1336, 216] width 289 height 21
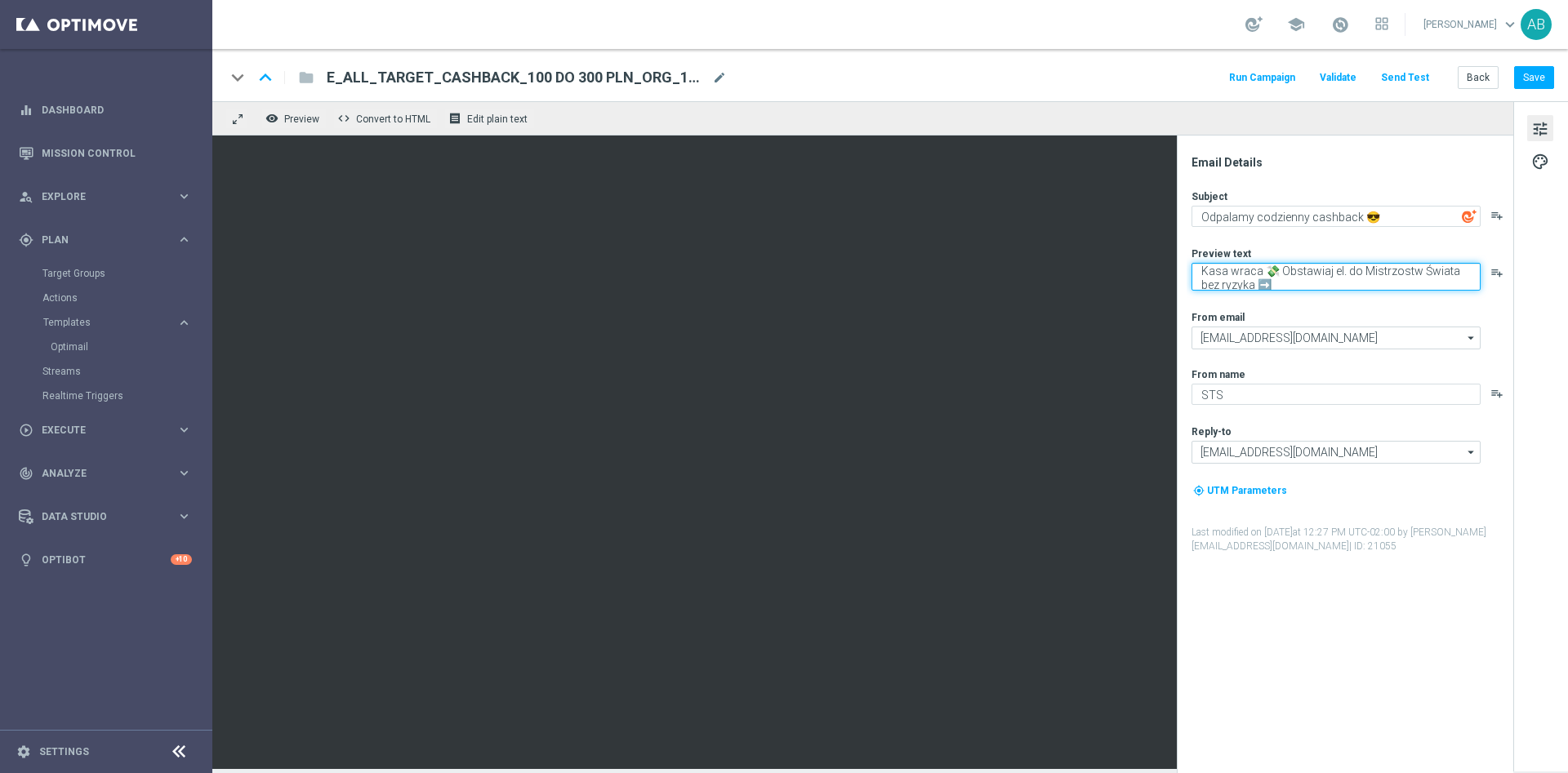
click at [1350, 279] on textarea "Kasa wraca 💸 Obstawiaj el. do Mistrzostw Świata bez ryzyka ➡️" at bounding box center [1336, 277] width 289 height 28
click at [1350, 279] on textarea "Kasa wraca 💸 Obstawiaj el. do Mistrzostw Świata bez ryzyka ➡️" at bounding box center [1336, 277] width 289 height 28
click at [1259, 280] on textarea "Kasa wraca 💸 Obstawiaj el. do Mistrzostw Świata bez ryzyka ➡️" at bounding box center [1336, 277] width 289 height 28
drag, startPoint x: 1259, startPoint y: 268, endPoint x: 1196, endPoint y: 268, distance: 63.0
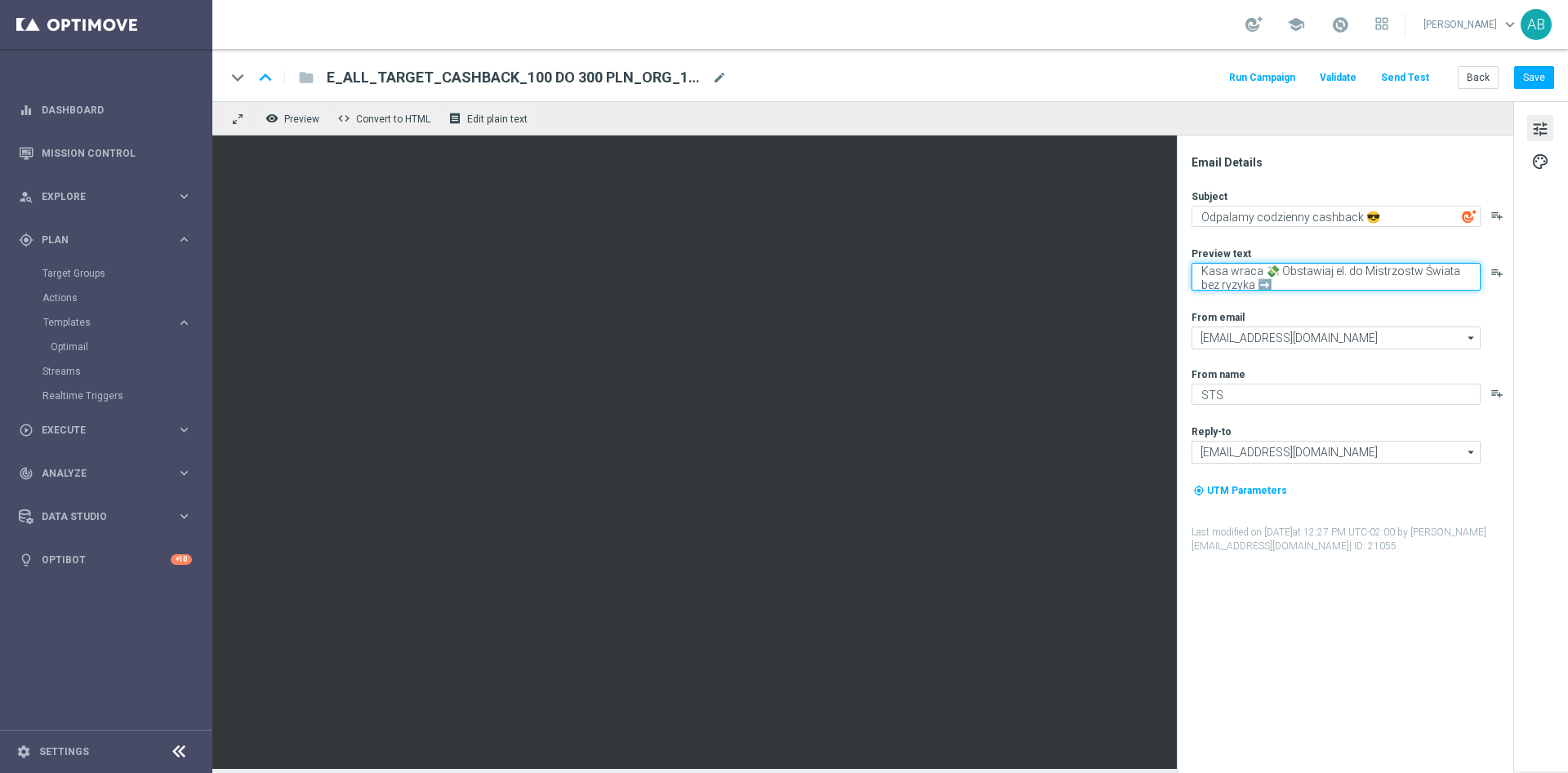
click at [1196, 268] on textarea "Kasa wraca 💸 Obstawiaj el. do Mistrzostw Świata bez ryzyka ➡️" at bounding box center [1336, 277] width 289 height 28
type textarea "Zwracamy do 300 zł 💸 Obstawiaj el. do Mistrzostw Świata bez ryzyka ➡️"
click at [1540, 279] on div "tune palette" at bounding box center [1540, 436] width 55 height 670
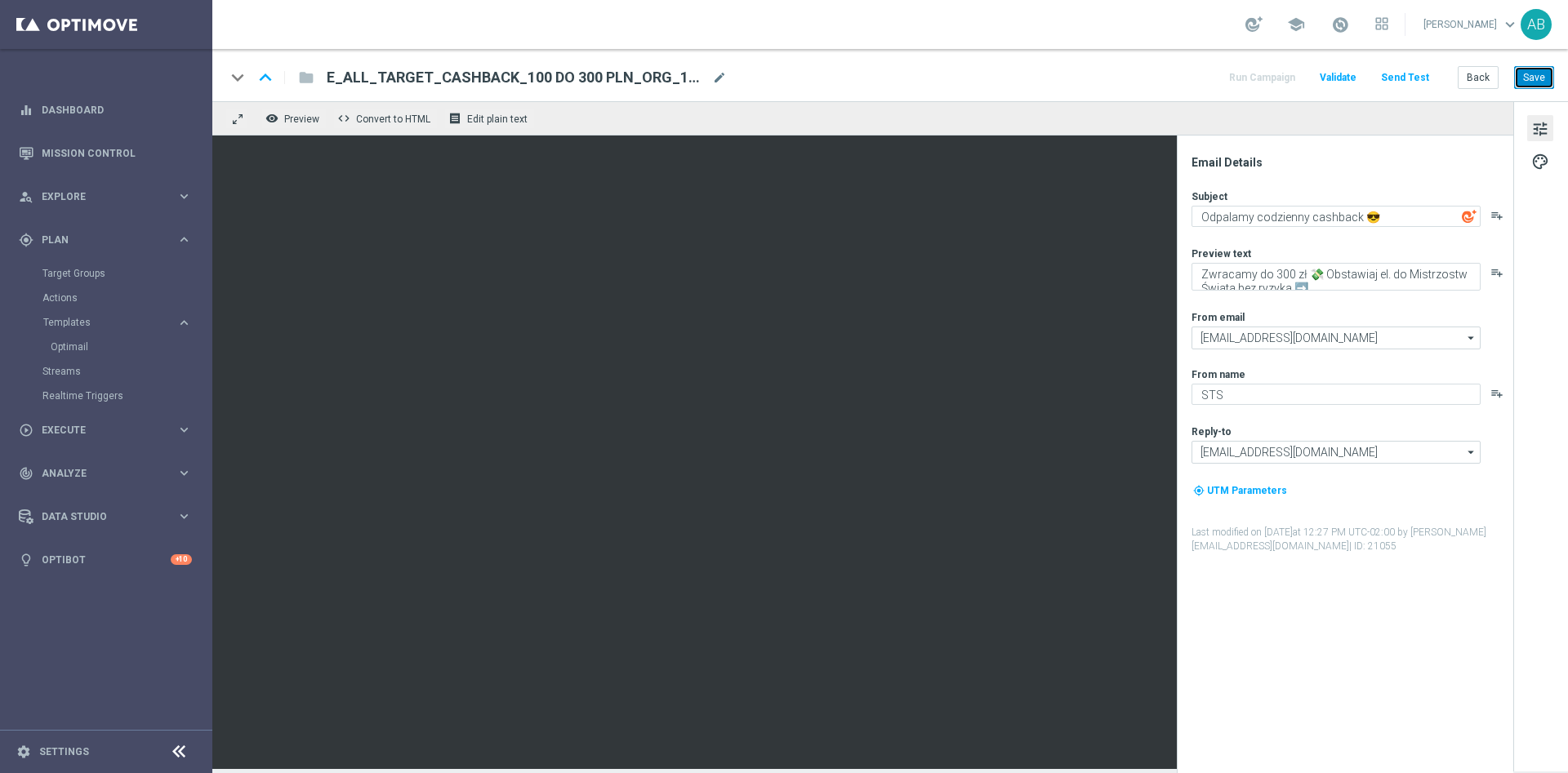
click at [1530, 77] on button "Save" at bounding box center [1534, 77] width 40 height 23
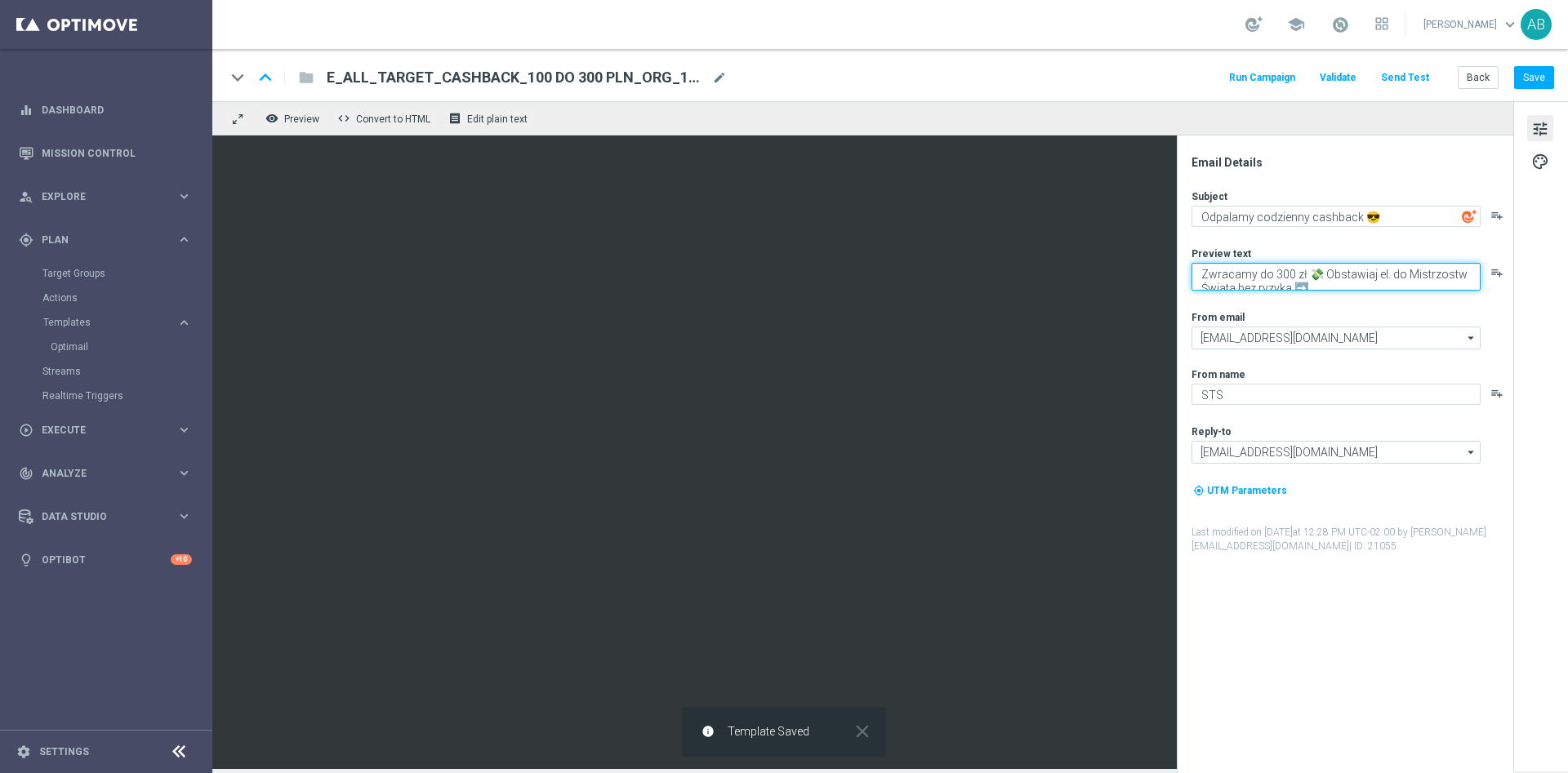
drag, startPoint x: 1318, startPoint y: 285, endPoint x: 1183, endPoint y: 277, distance: 135.2
click at [1183, 277] on div "Email Details Subject Odpalamy codzienny cashback 😎 playlist_add Preview text Z…" at bounding box center [1344, 454] width 336 height 637
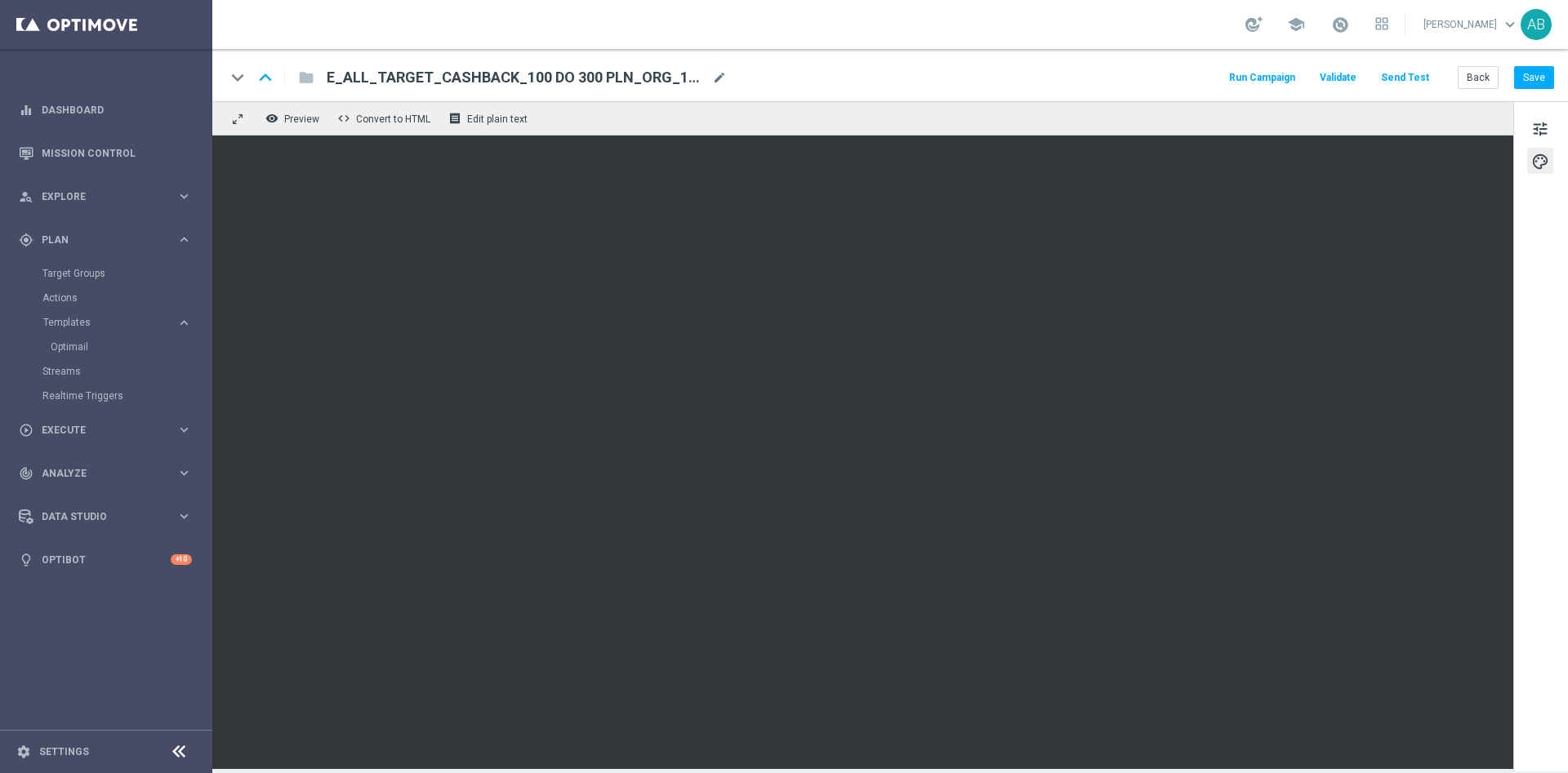
click at [1403, 71] on button "Send Test" at bounding box center [1405, 78] width 53 height 22
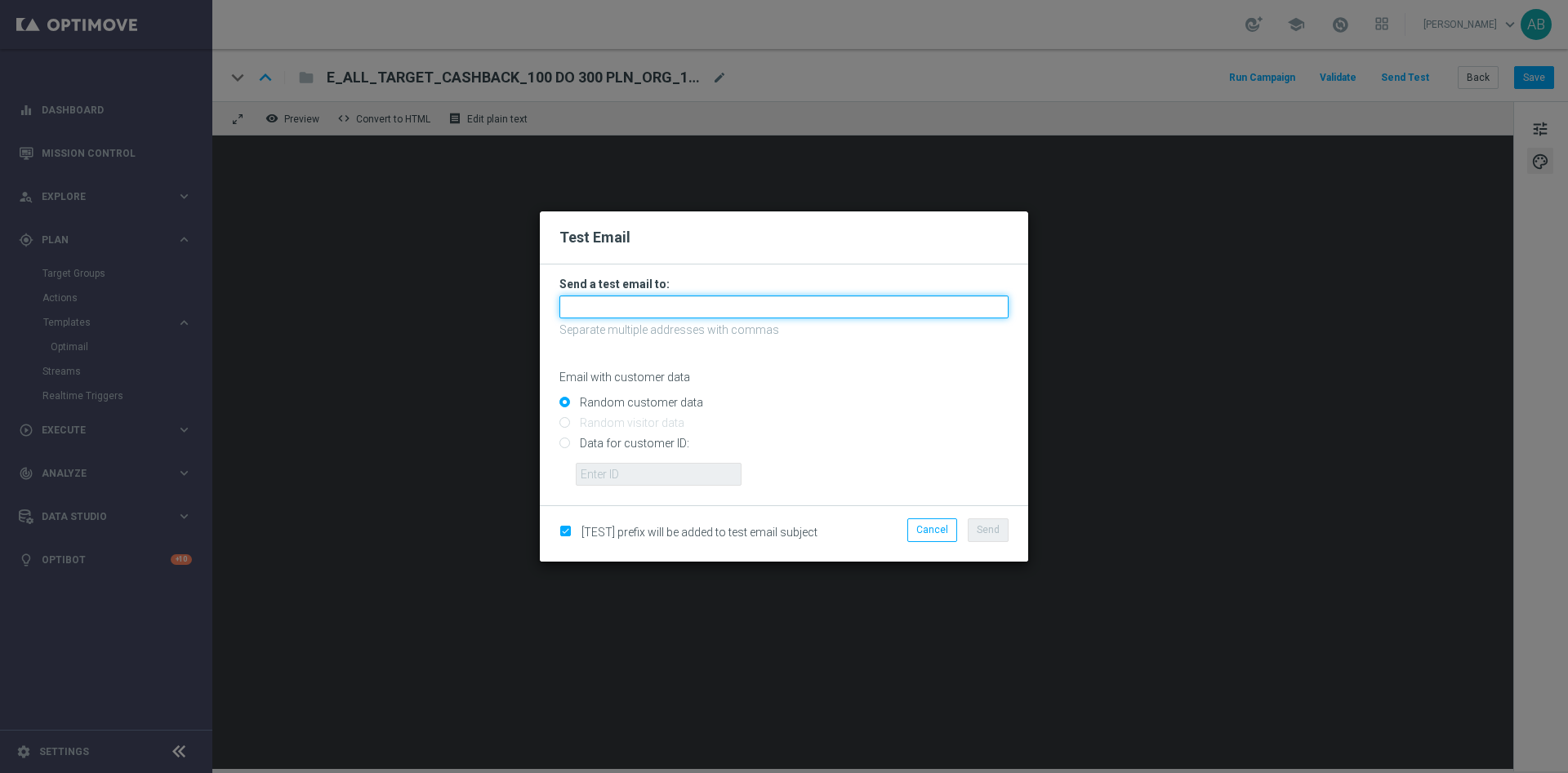
click at [711, 302] on input "text" at bounding box center [784, 307] width 449 height 23
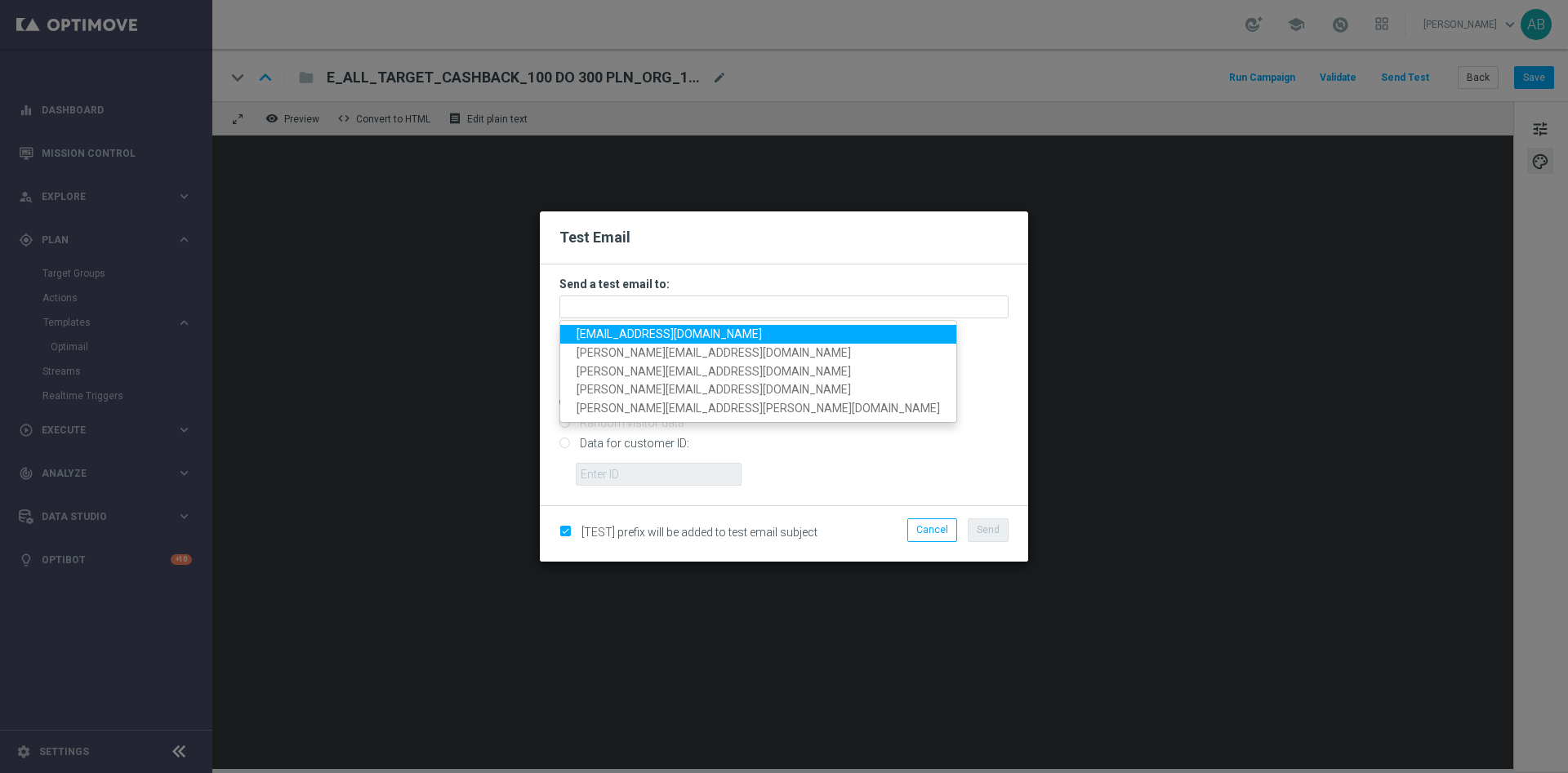
drag, startPoint x: 653, startPoint y: 330, endPoint x: 675, endPoint y: 312, distance: 28.4
click at [652, 330] on span "[EMAIL_ADDRESS][DOMAIN_NAME]" at bounding box center [669, 334] width 186 height 13
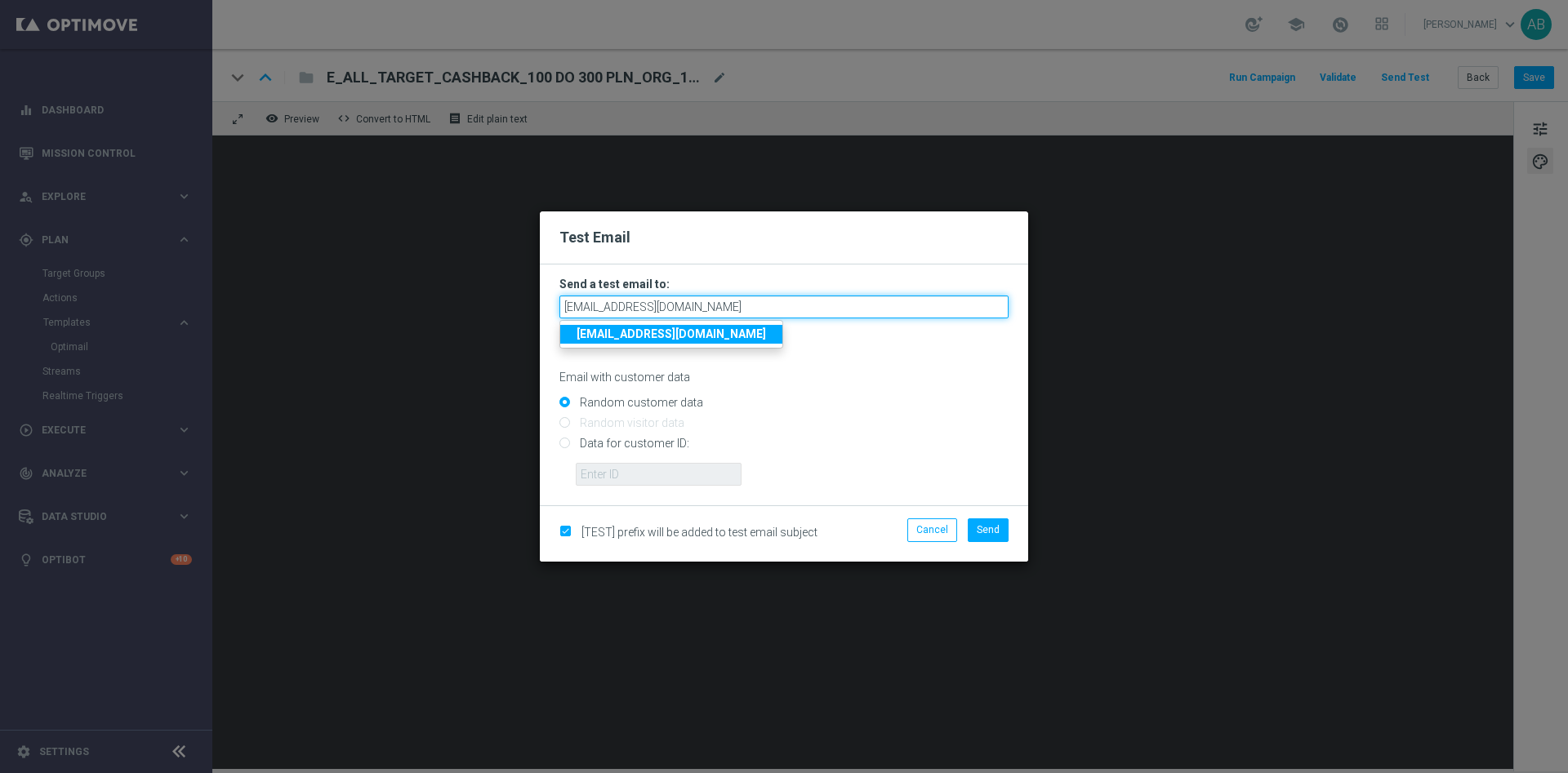
click at [722, 310] on input "[EMAIL_ADDRESS][DOMAIN_NAME]" at bounding box center [784, 307] width 449 height 23
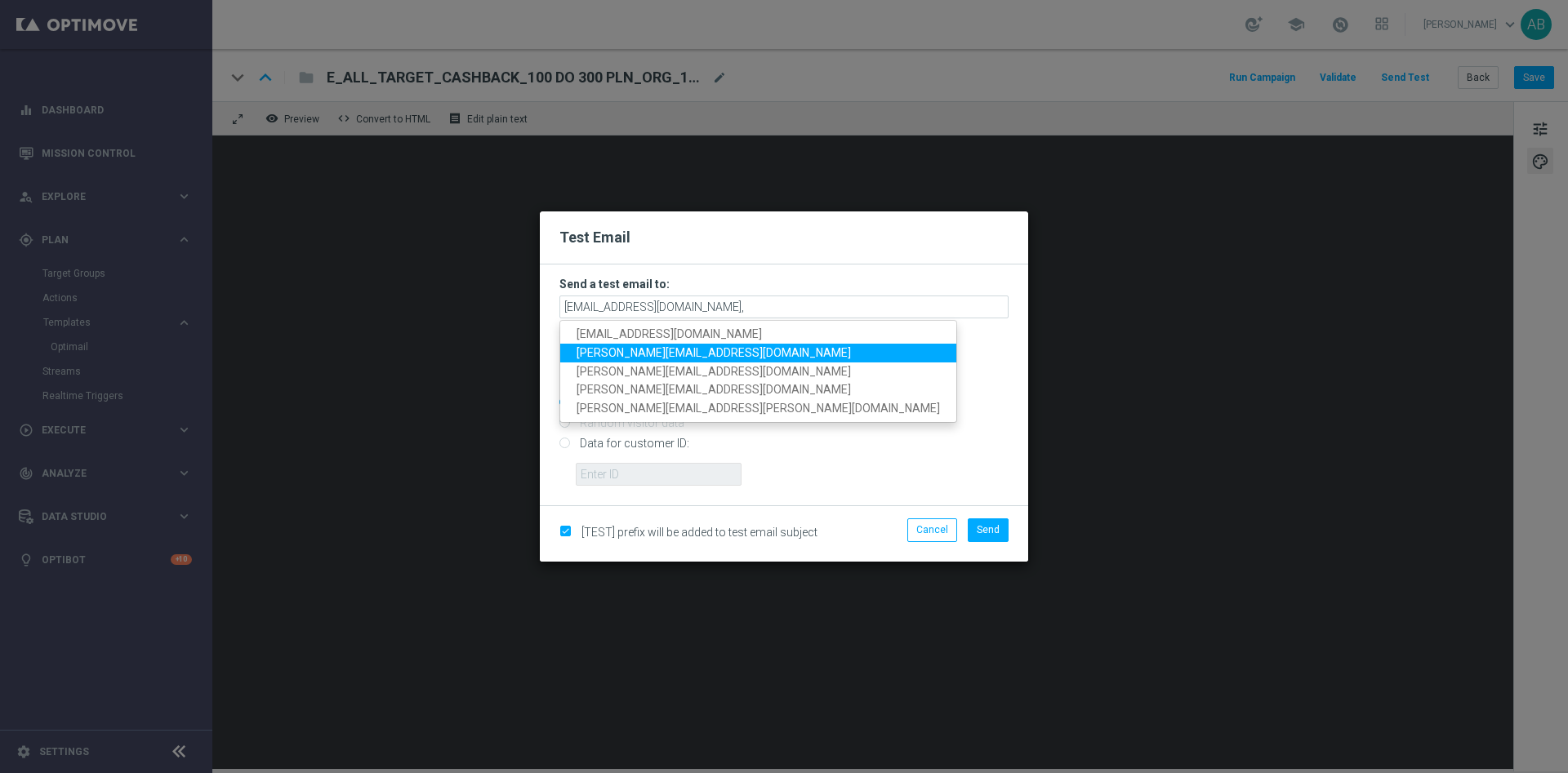
click at [667, 348] on span "[PERSON_NAME][EMAIL_ADDRESS][DOMAIN_NAME]" at bounding box center [713, 353] width 274 height 13
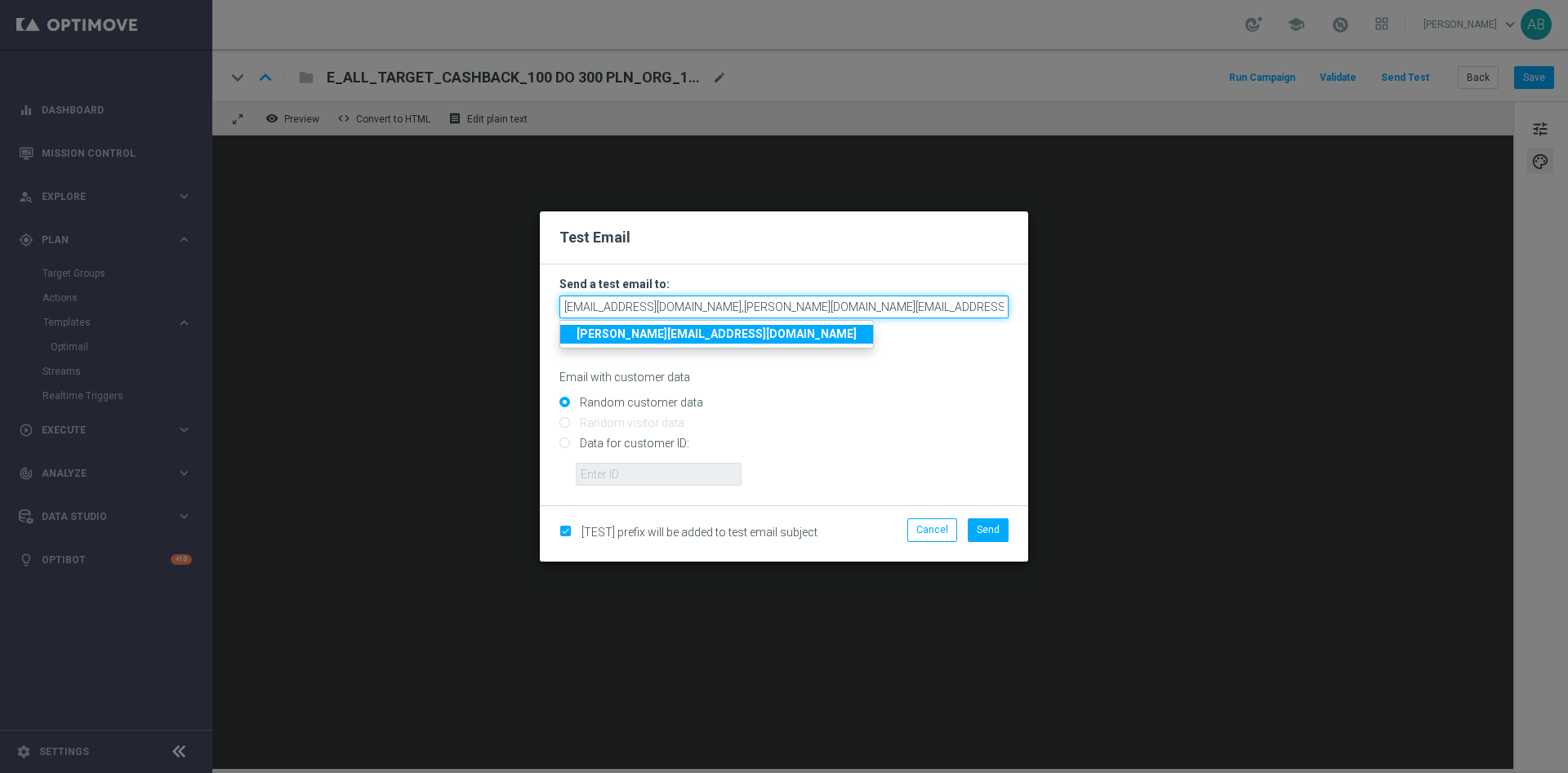
click at [842, 315] on input "[EMAIL_ADDRESS][DOMAIN_NAME],[PERSON_NAME][DOMAIN_NAME][EMAIL_ADDRESS][DOMAIN_N…" at bounding box center [784, 307] width 449 height 23
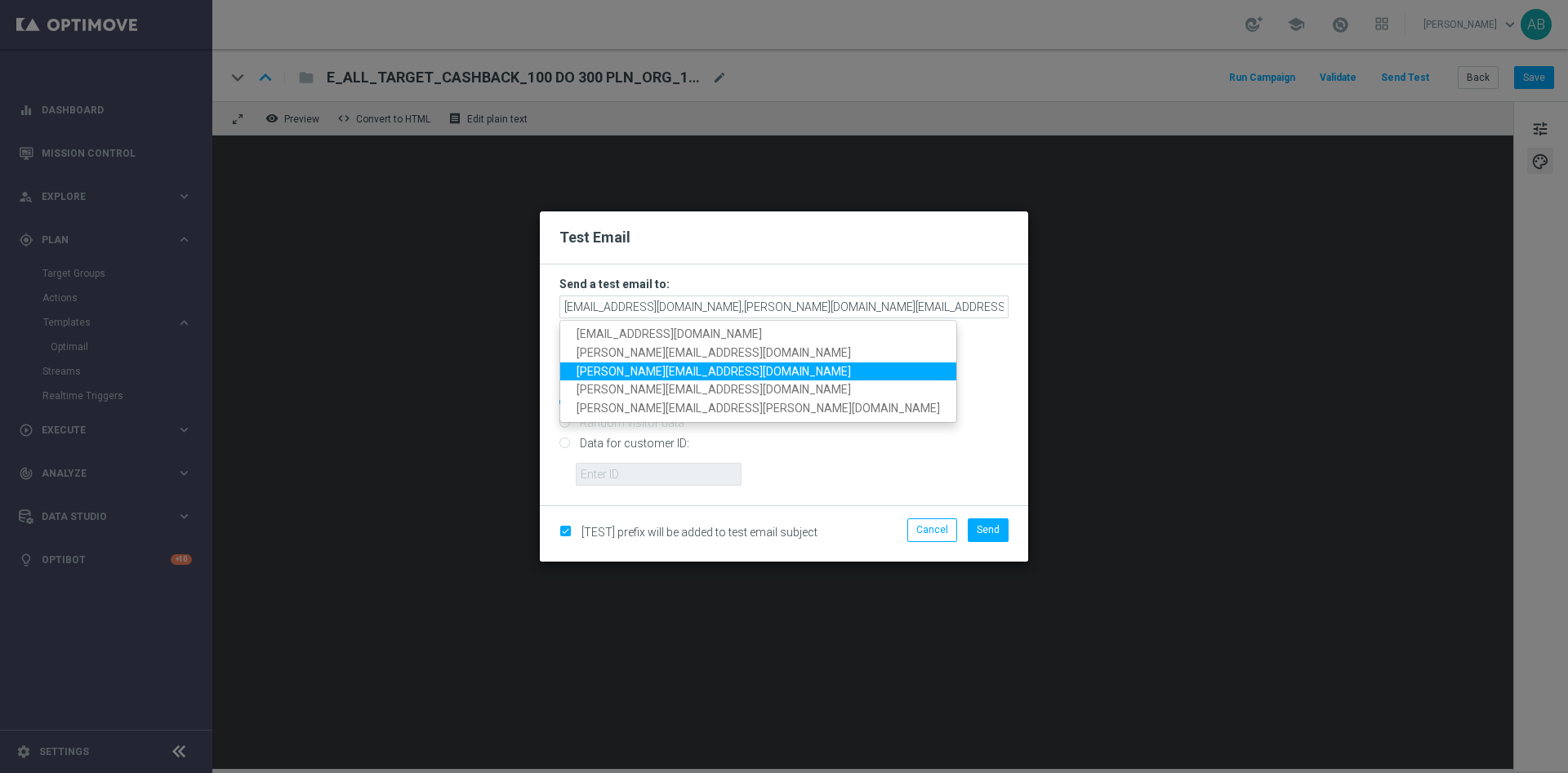
click at [672, 371] on span "[PERSON_NAME][EMAIL_ADDRESS][DOMAIN_NAME]" at bounding box center [713, 371] width 274 height 13
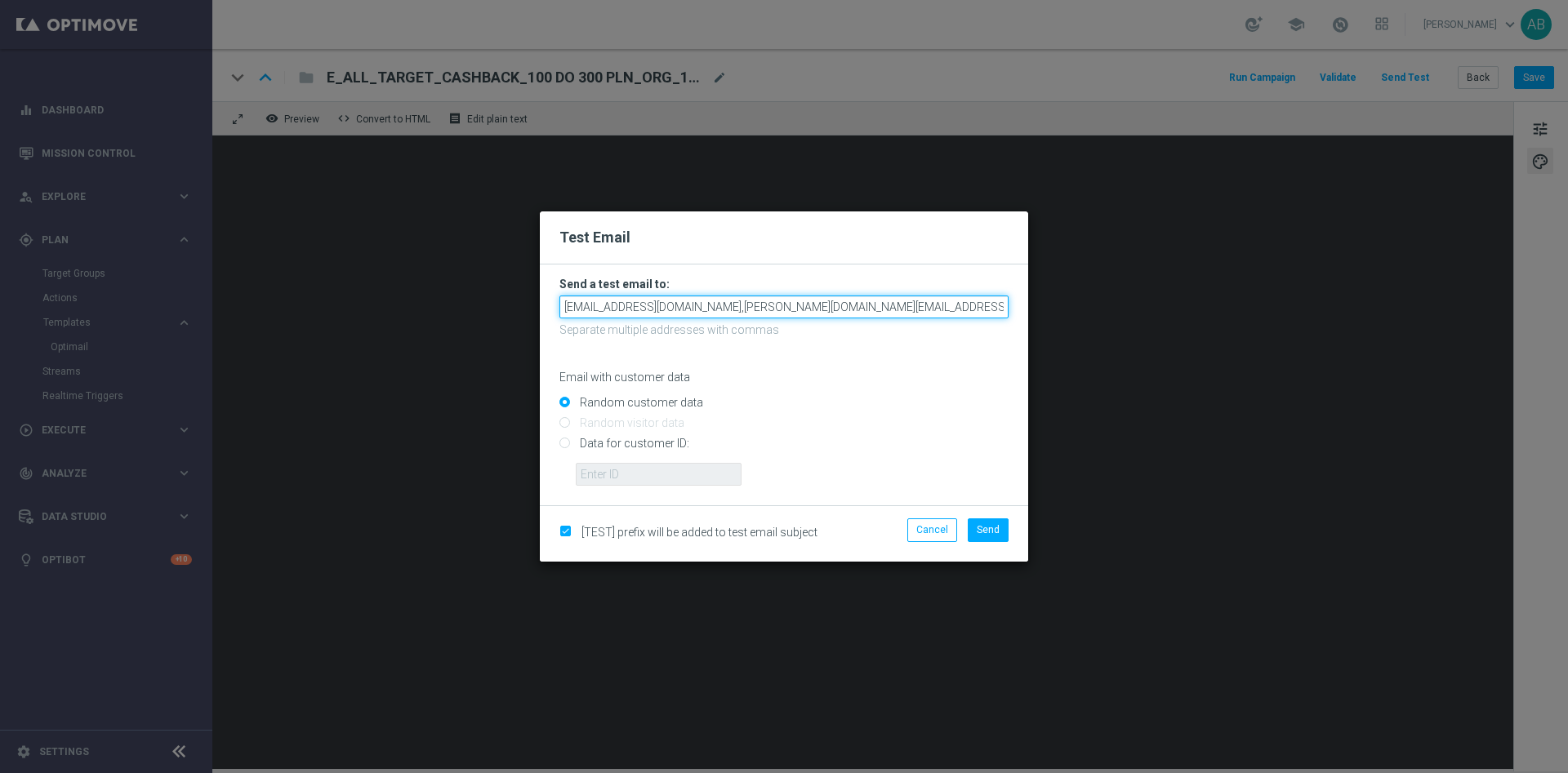
click at [940, 299] on input "[EMAIL_ADDRESS][DOMAIN_NAME],[PERSON_NAME][DOMAIN_NAME][EMAIL_ADDRESS][DOMAIN_N…" at bounding box center [784, 307] width 449 height 23
click at [952, 311] on input "[EMAIL_ADDRESS][DOMAIN_NAME],[PERSON_NAME][DOMAIN_NAME][EMAIL_ADDRESS][DOMAIN_N…" at bounding box center [784, 307] width 449 height 23
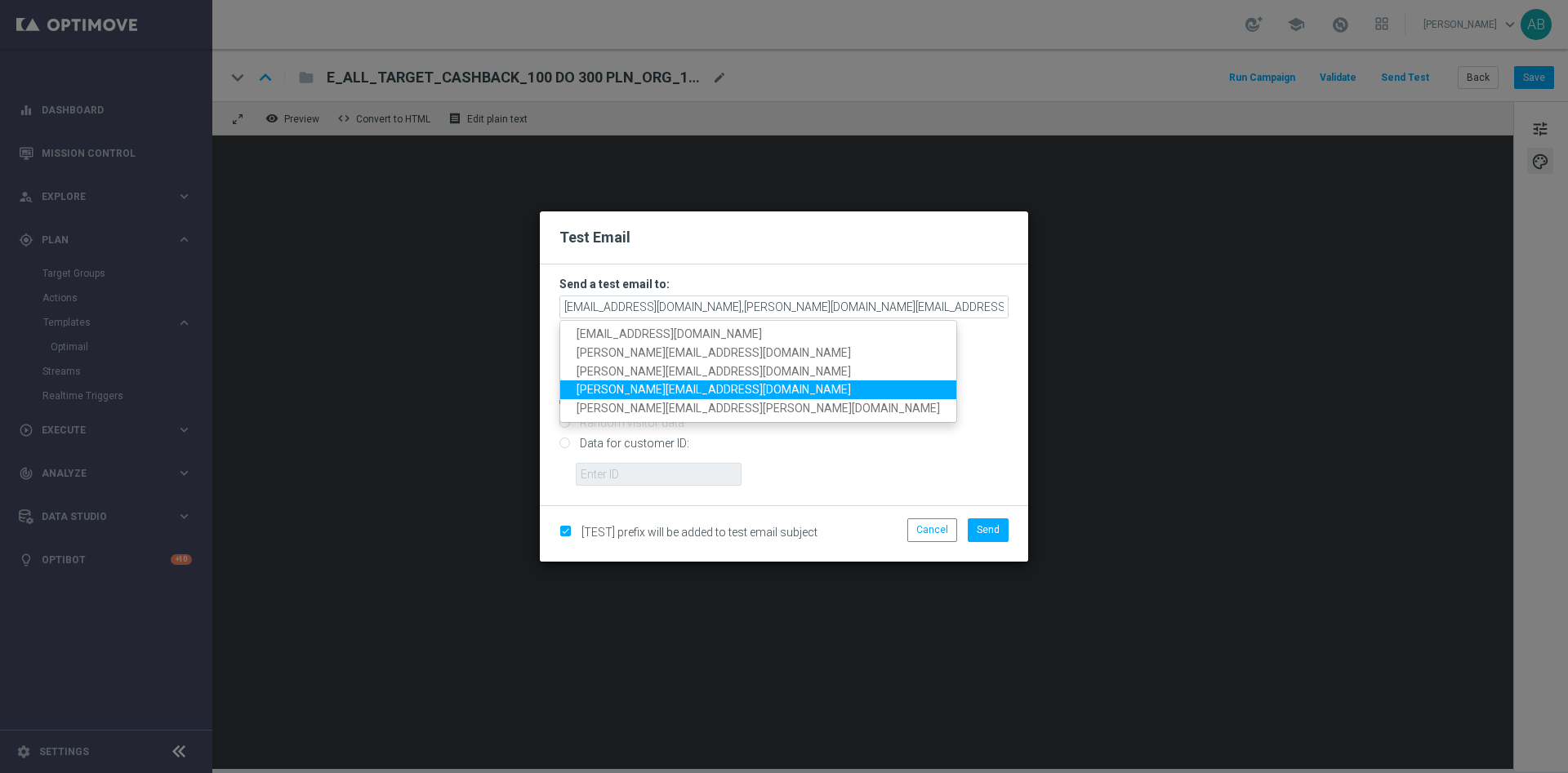
click at [661, 390] on span "[PERSON_NAME][EMAIL_ADDRESS][DOMAIN_NAME]" at bounding box center [713, 390] width 274 height 13
type input "[EMAIL_ADDRESS][DOMAIN_NAME],[PERSON_NAME][DOMAIN_NAME][EMAIL_ADDRESS][DOMAIN_N…"
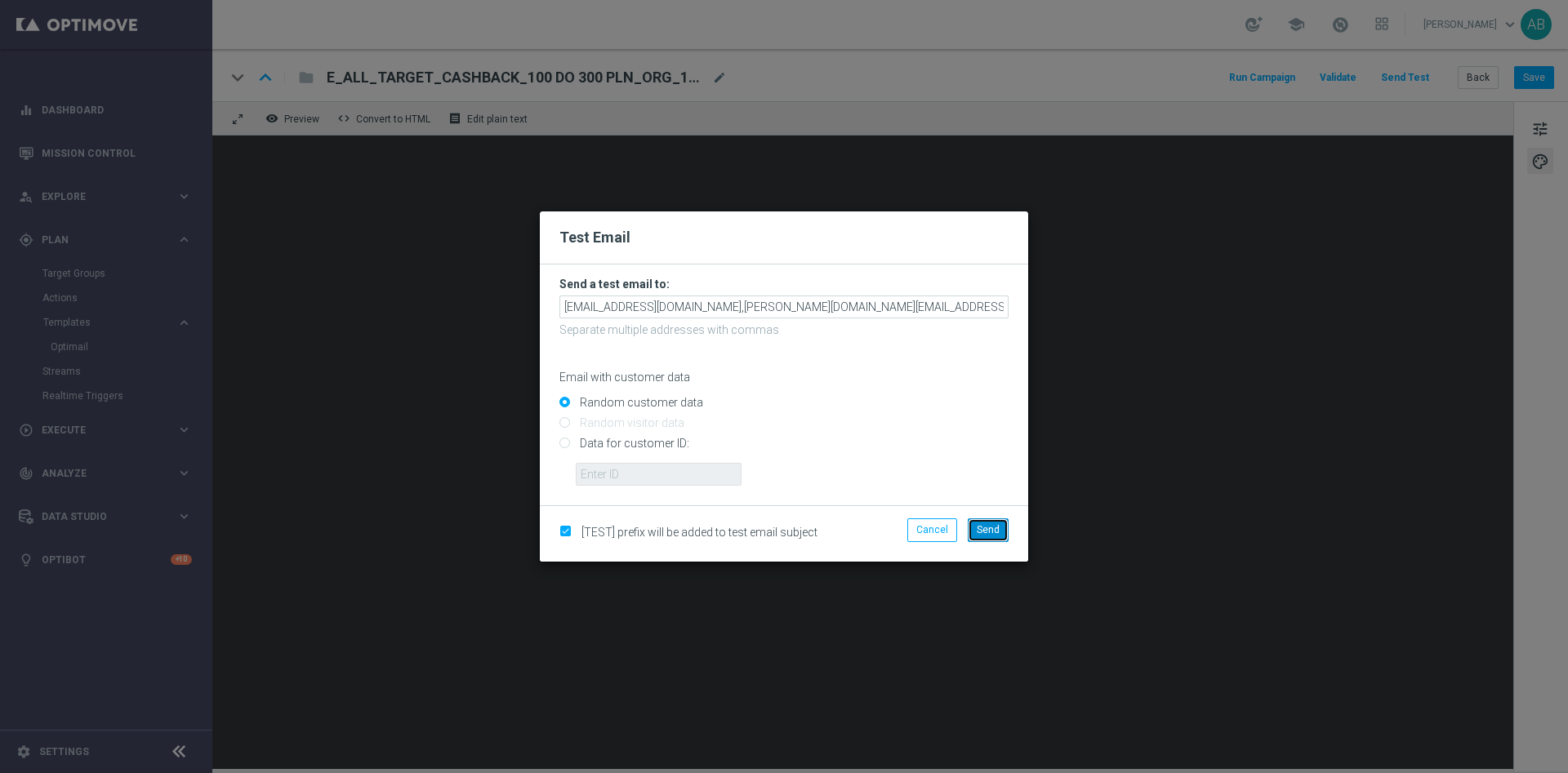
click at [1000, 529] on button "Send" at bounding box center [987, 530] width 40 height 23
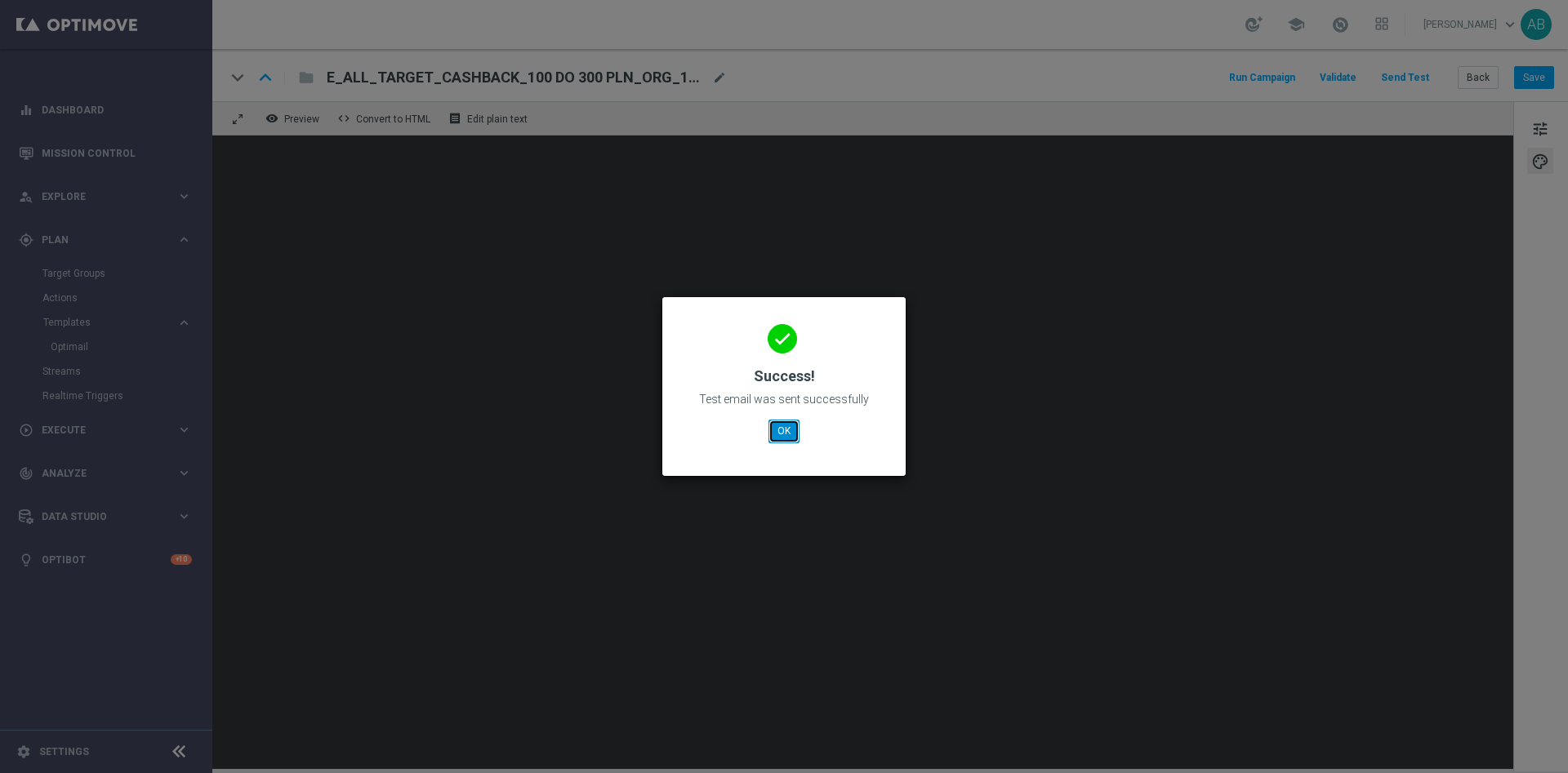
click at [772, 437] on button "OK" at bounding box center [784, 431] width 31 height 23
